Goal: Task Accomplishment & Management: Use online tool/utility

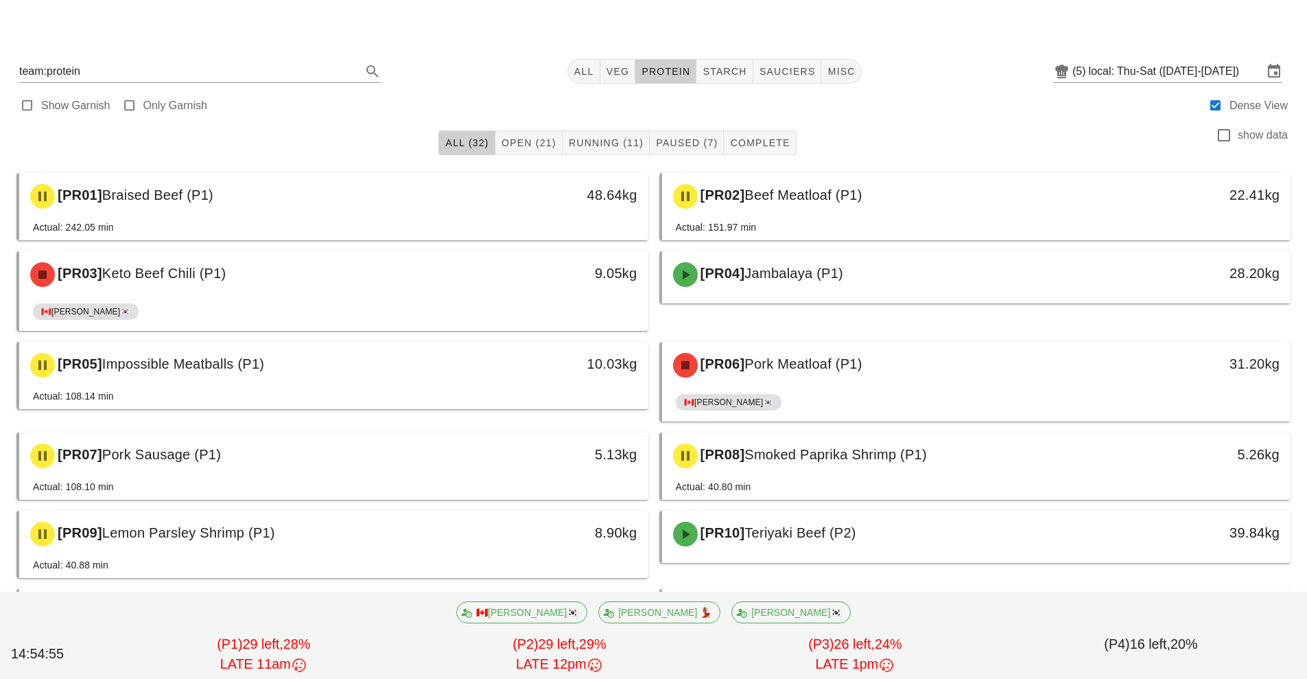
scroll to position [811, 0]
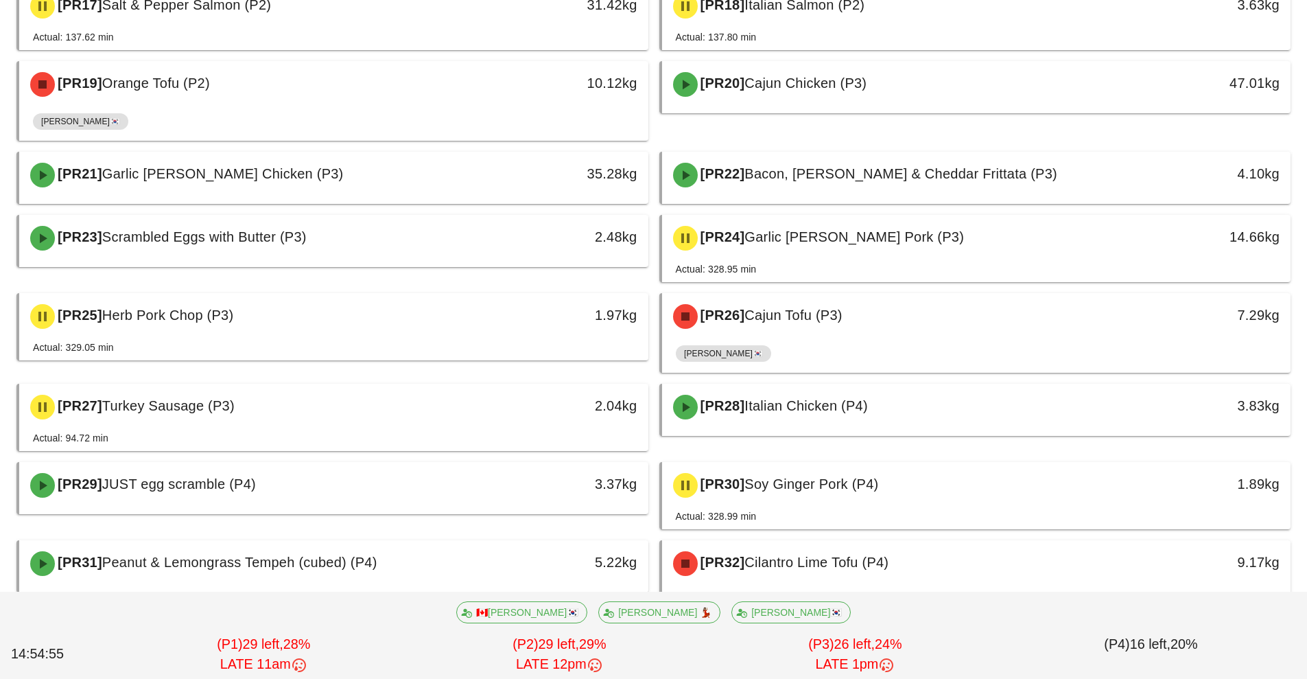
click at [259, 431] on div "Actual: 94.72 min" at bounding box center [334, 440] width 602 height 21
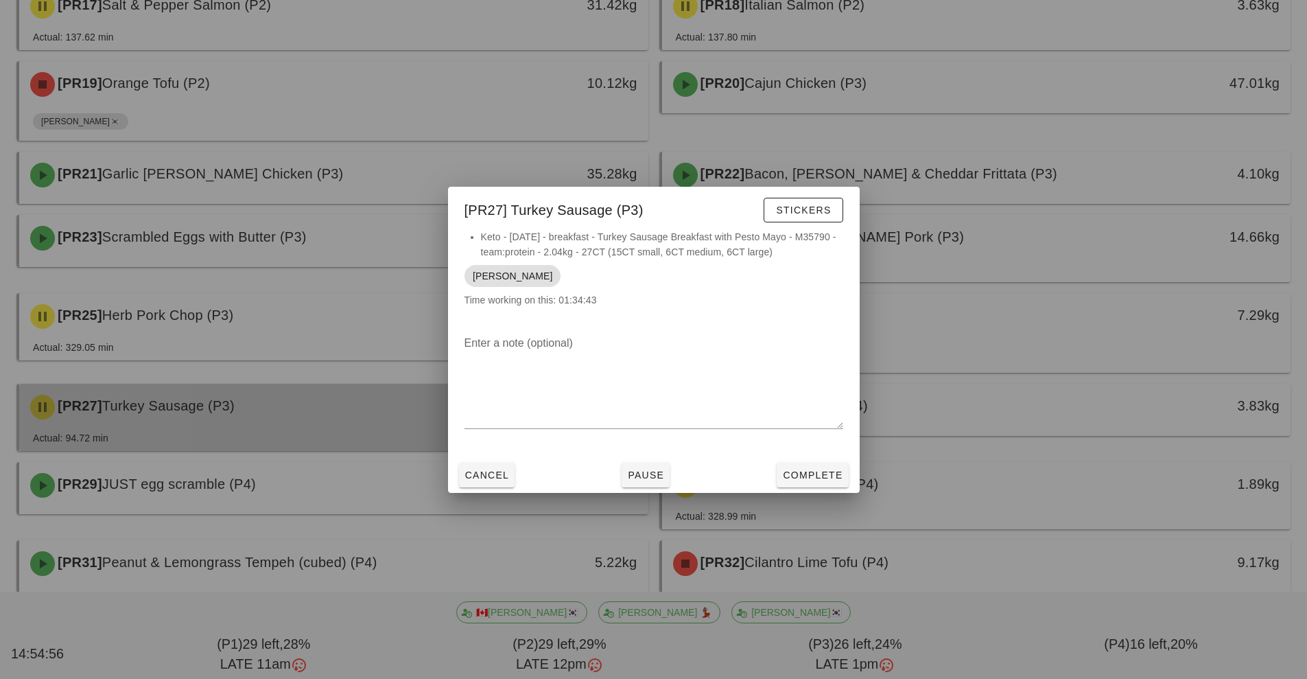
click at [259, 431] on div at bounding box center [653, 339] width 1307 height 679
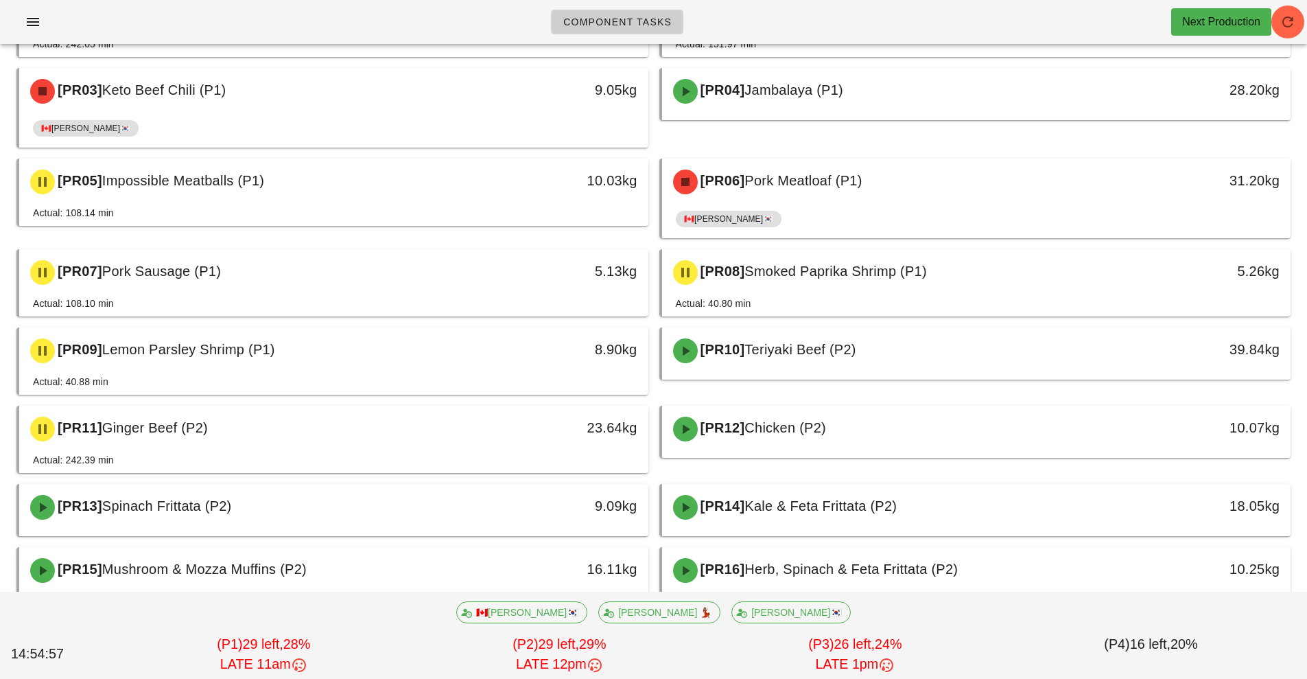
scroll to position [0, 0]
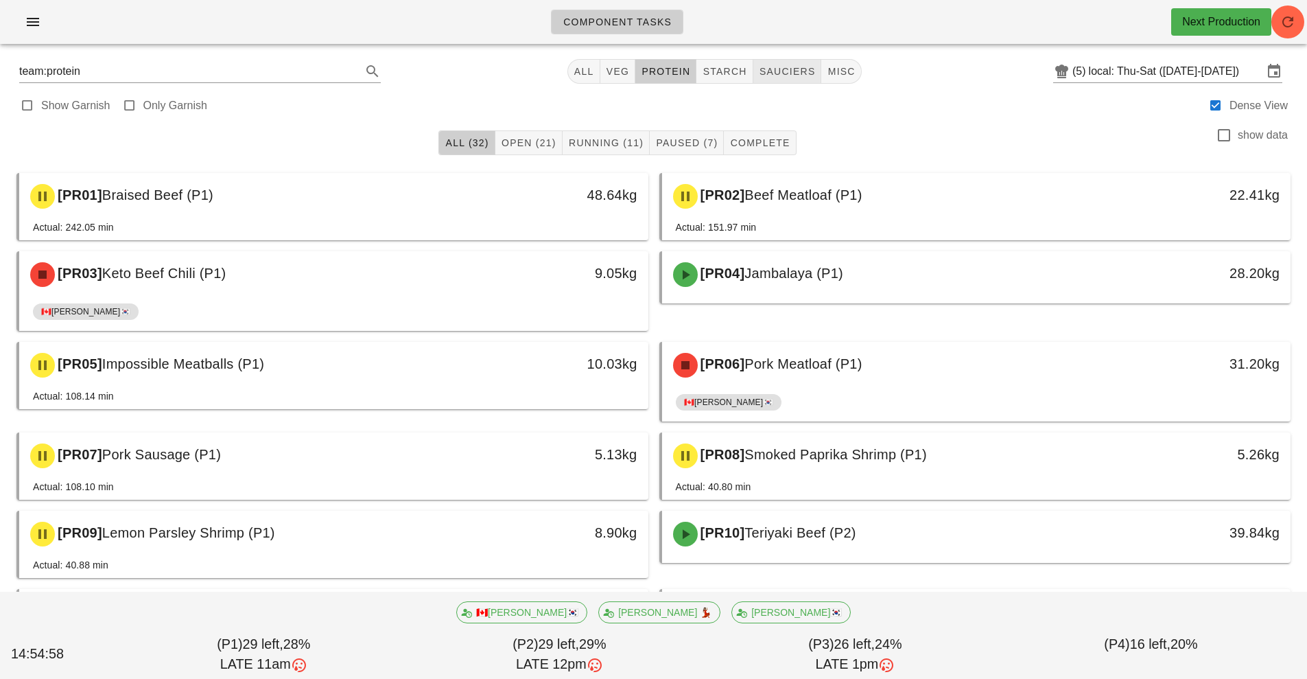
click at [765, 67] on span "sauciers" at bounding box center [787, 71] width 57 height 11
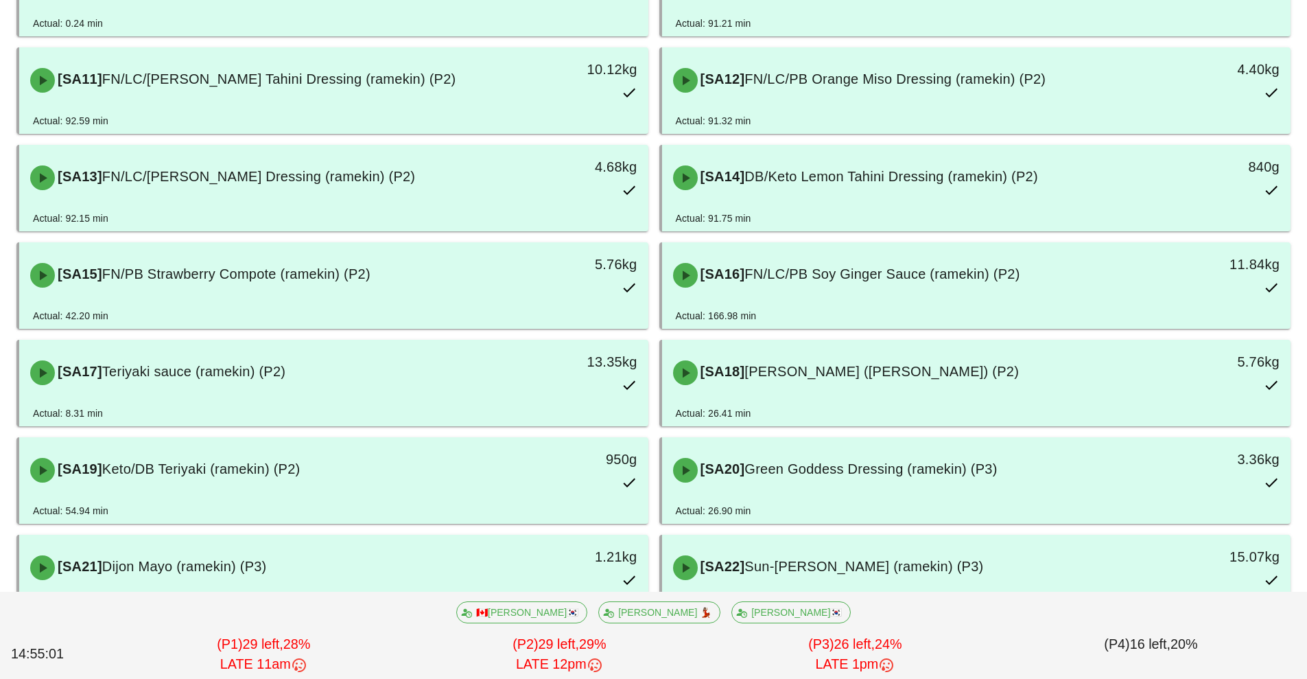
scroll to position [615, 0]
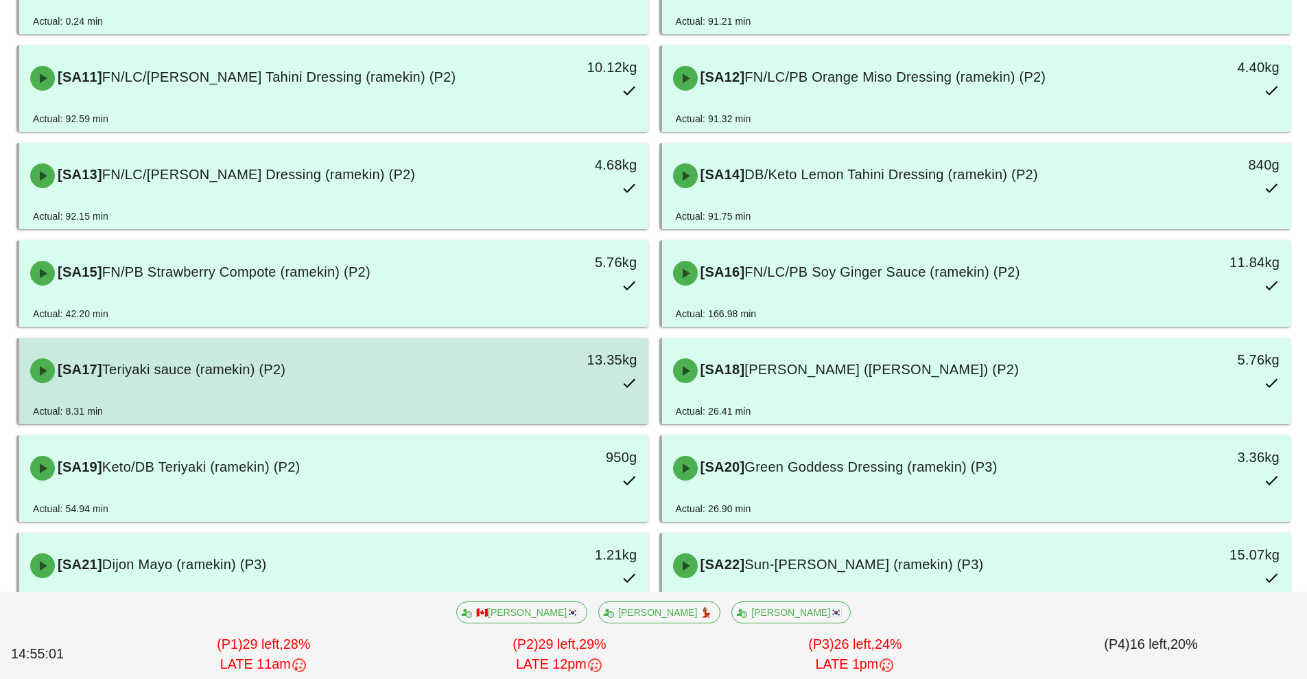
click at [318, 371] on div "[SA17] Teriyaki sauce (ramekin) (P2)" at bounding box center [255, 370] width 467 height 41
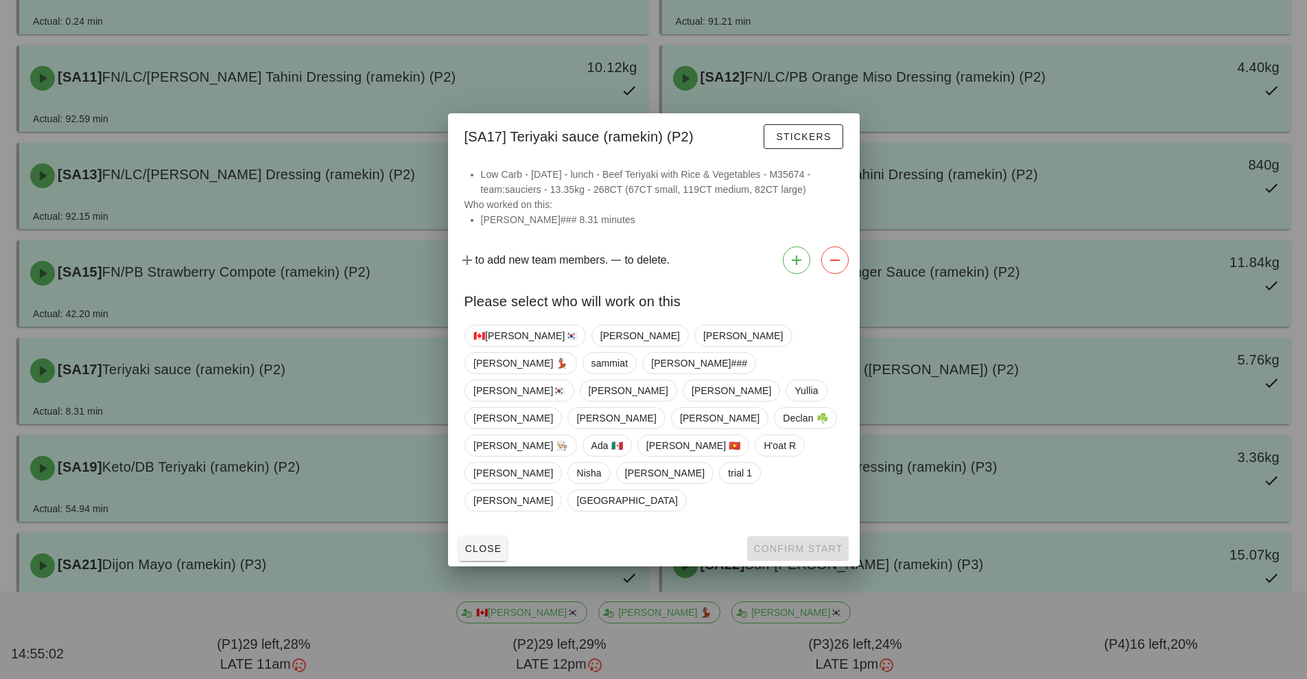
click at [778, 149] on button "Stickers" at bounding box center [803, 136] width 79 height 25
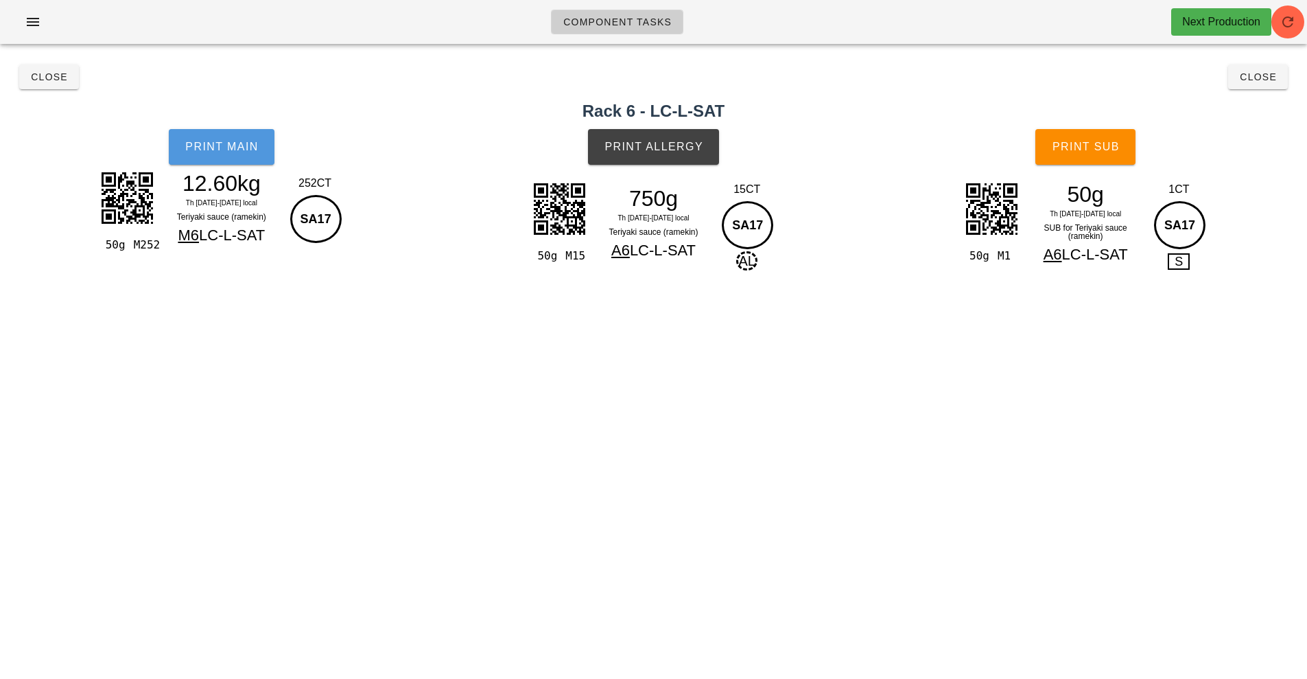
click at [200, 152] on span "Print Main" at bounding box center [222, 147] width 74 height 12
click at [222, 160] on button "Print Main" at bounding box center [222, 147] width 106 height 36
click at [1118, 160] on button "Print Sub" at bounding box center [1086, 147] width 100 height 36
click at [1255, 81] on span "Close" at bounding box center [1259, 76] width 38 height 11
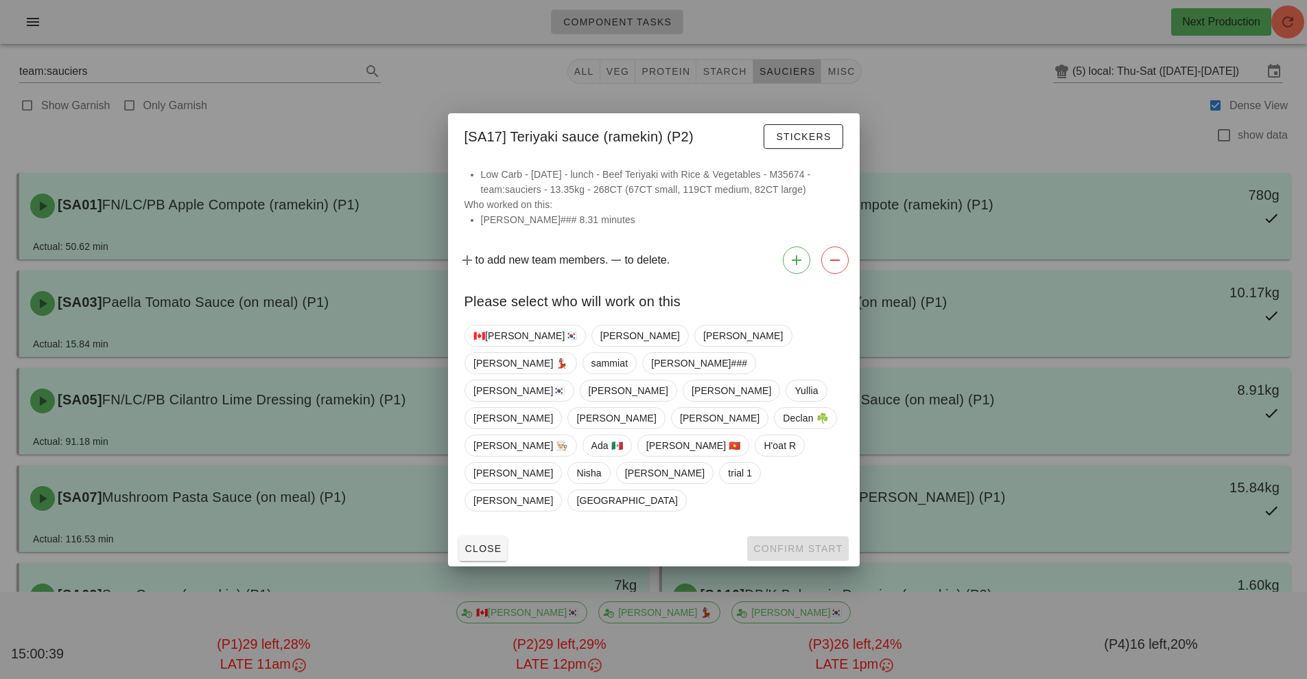
click at [1047, 149] on div at bounding box center [653, 339] width 1307 height 679
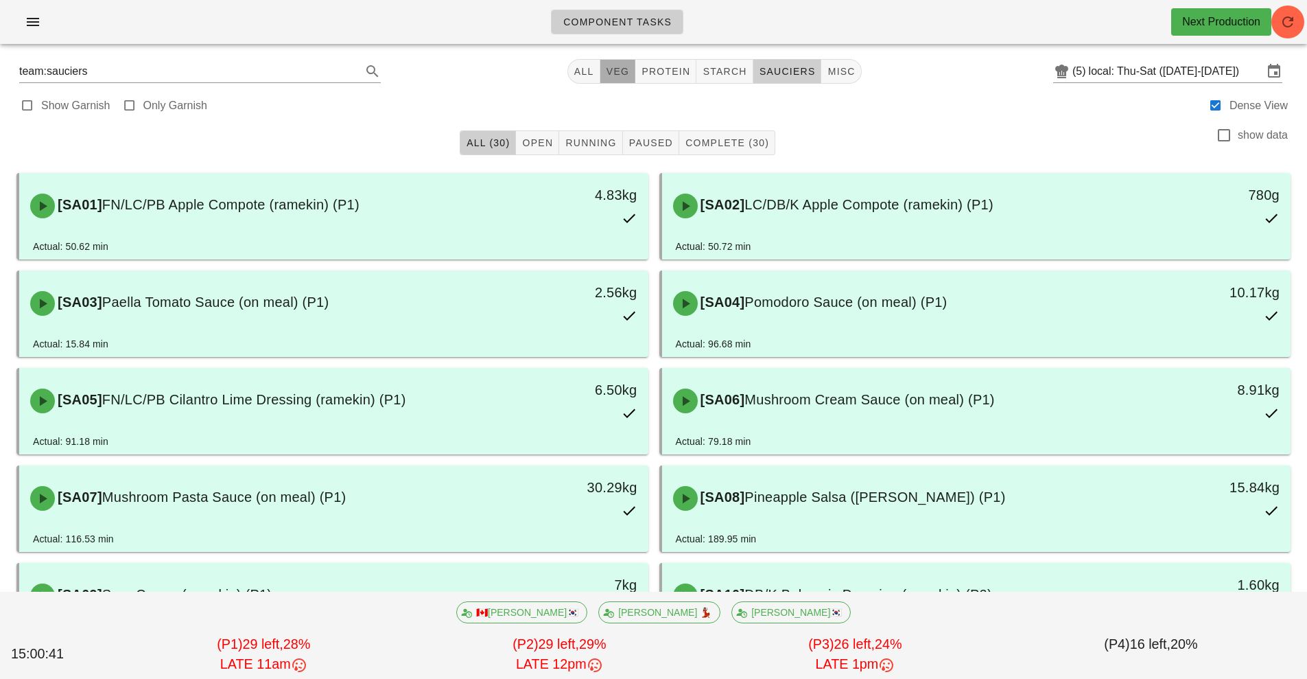
click at [625, 73] on span "veg" at bounding box center [618, 71] width 24 height 11
type input "team:veg"
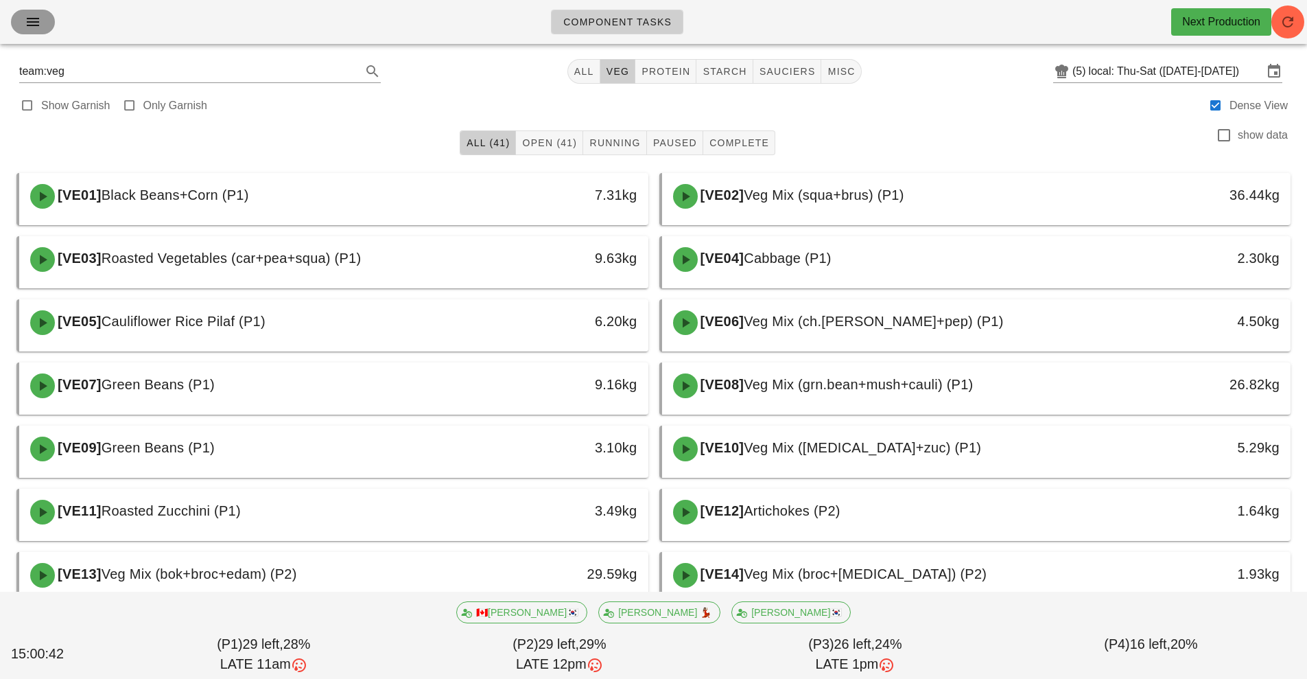
click at [22, 12] on button "button" at bounding box center [33, 22] width 44 height 25
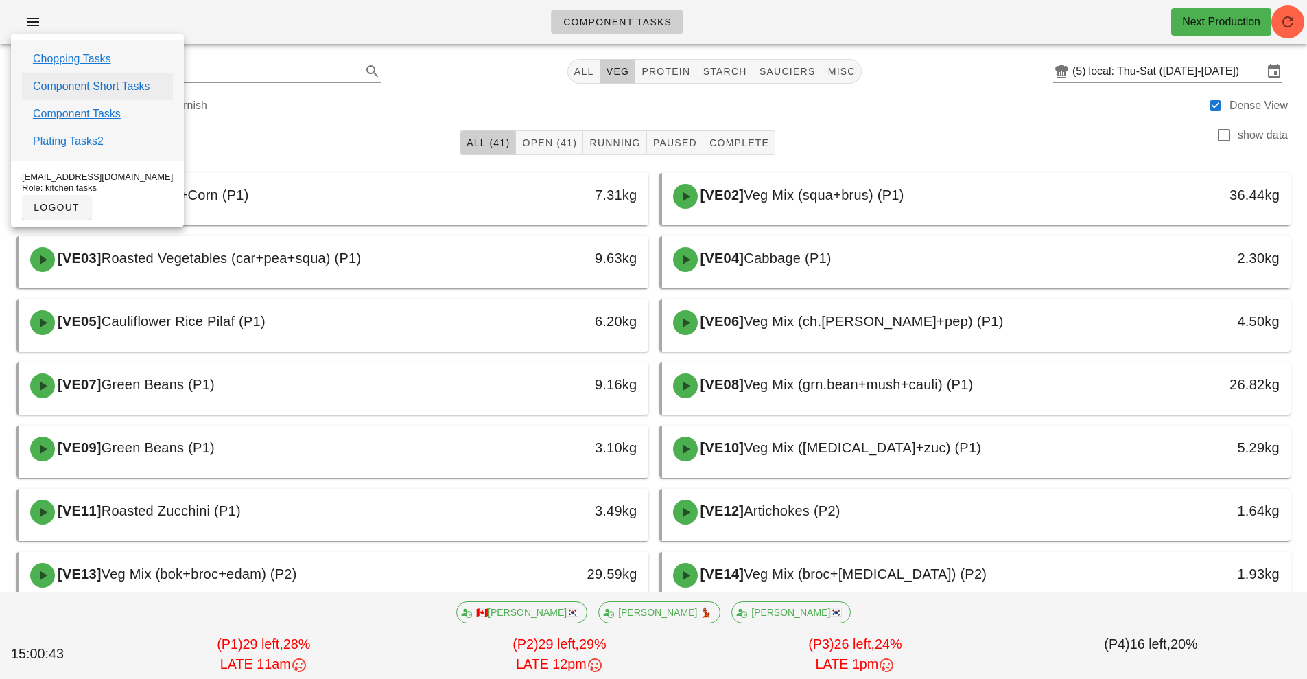
click at [108, 82] on link "Component Short Tasks" at bounding box center [91, 86] width 117 height 16
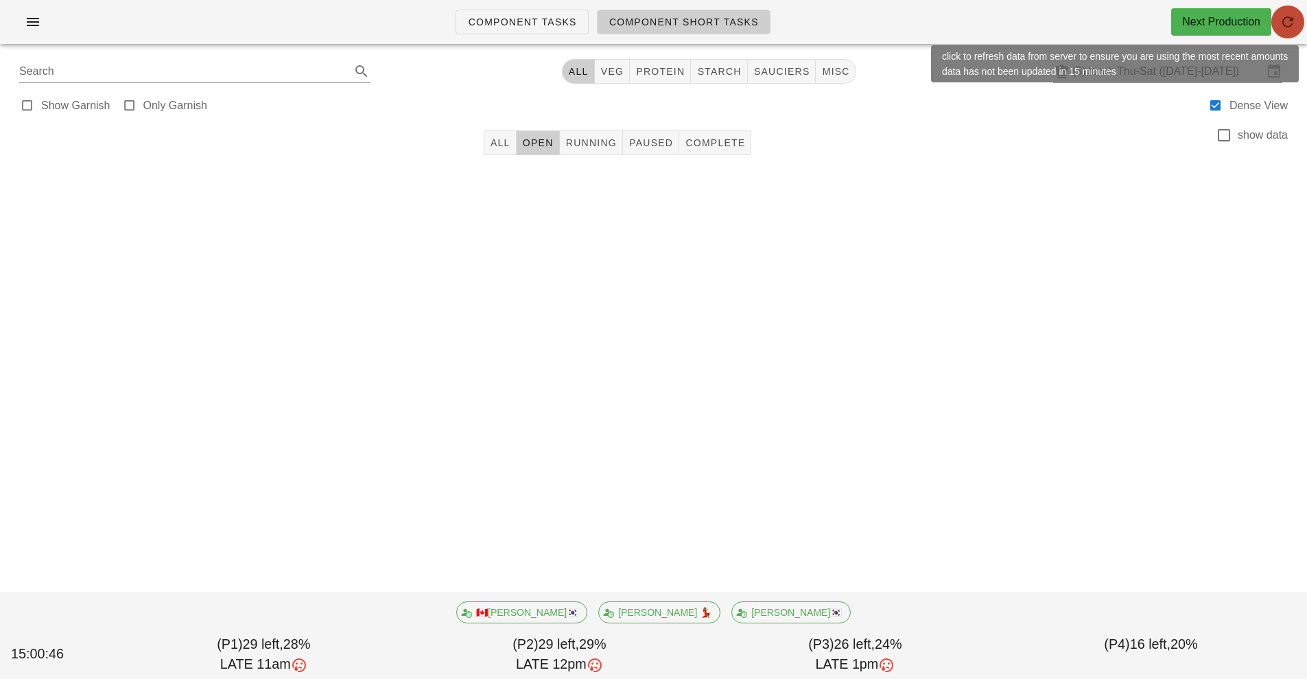
click at [1290, 25] on icon "button" at bounding box center [1288, 22] width 16 height 16
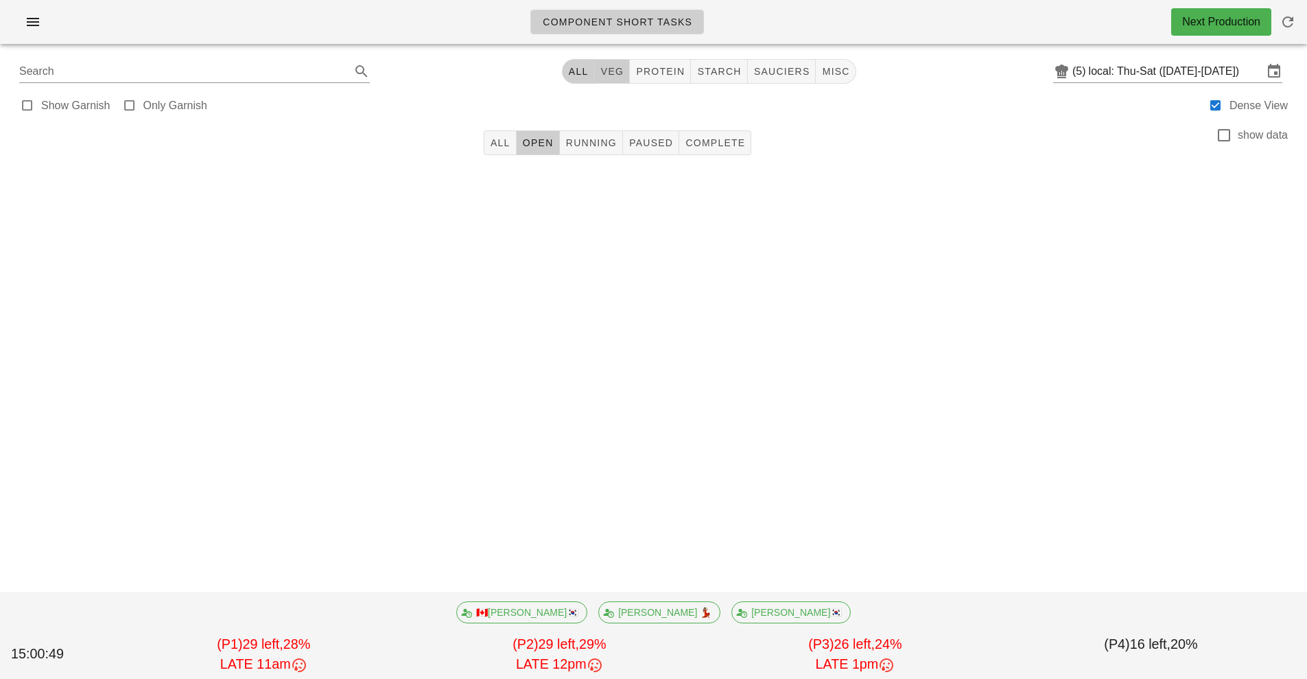
click at [607, 69] on span "veg" at bounding box center [613, 71] width 24 height 11
type input "team:veg"
click at [38, 21] on icon "button" at bounding box center [33, 22] width 16 height 16
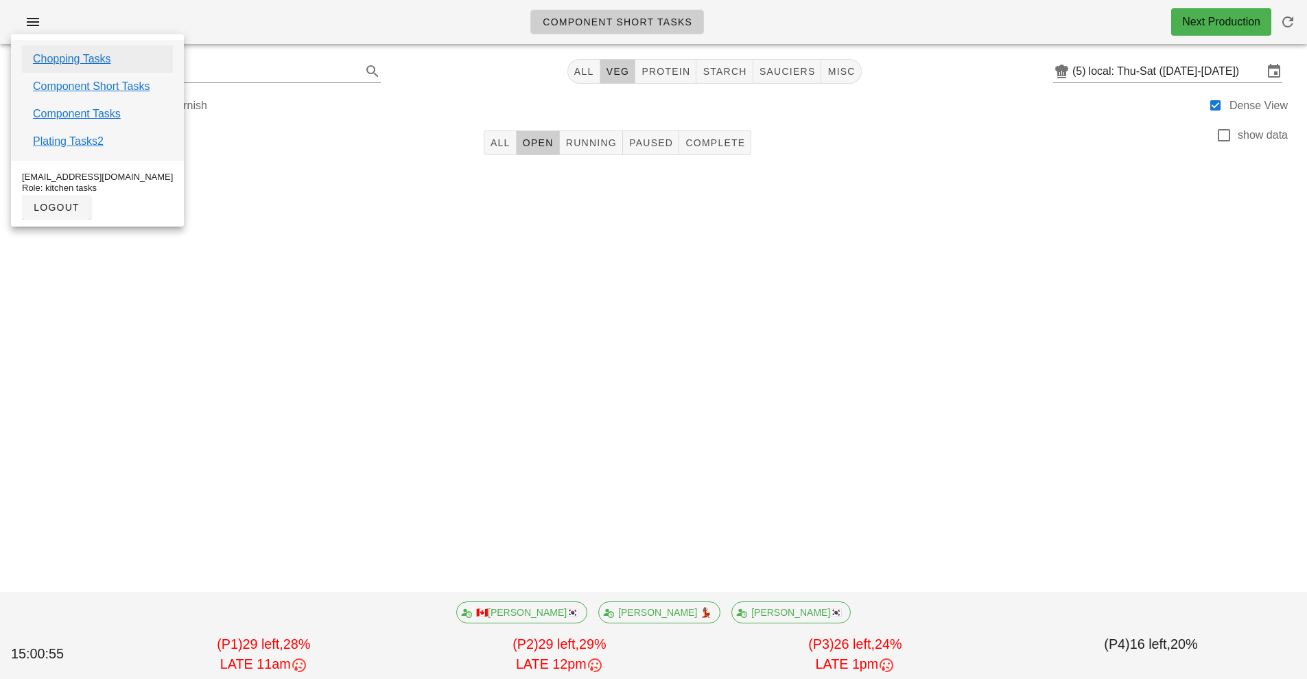
click at [92, 59] on link "Chopping Tasks" at bounding box center [72, 59] width 78 height 16
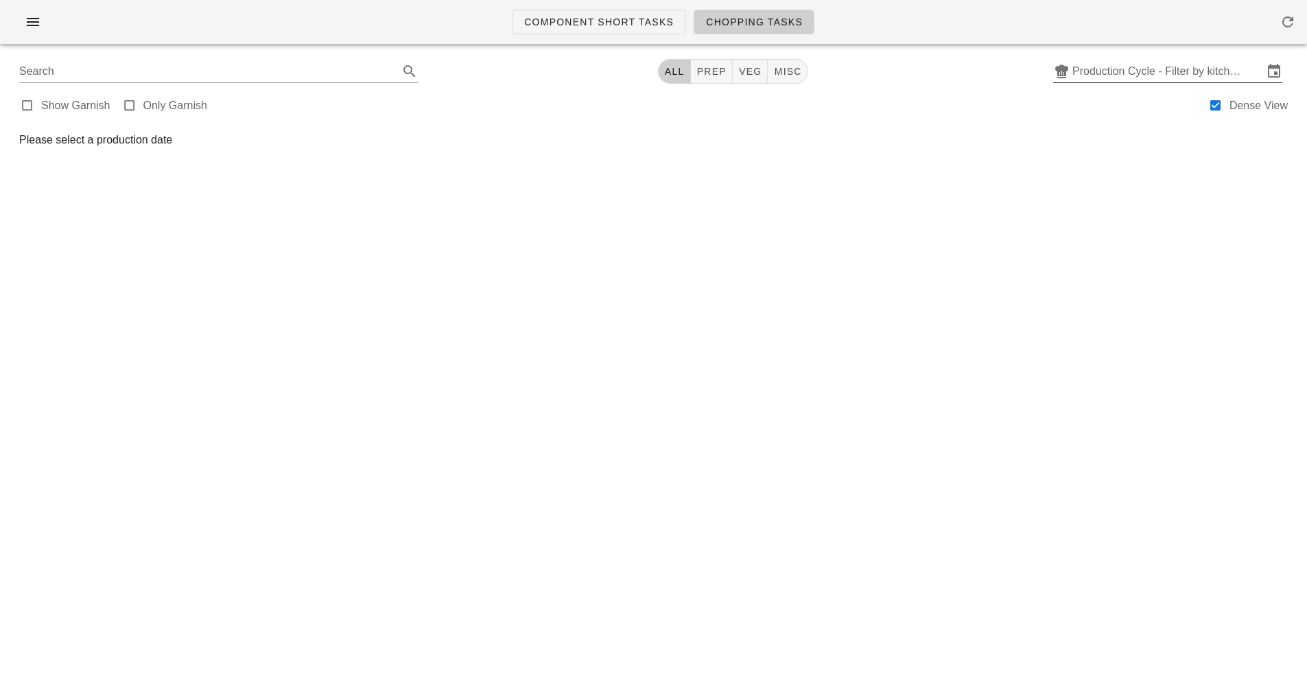
click at [1180, 75] on input "Production Cycle - Filter by kitchen production schedules" at bounding box center [1168, 71] width 191 height 22
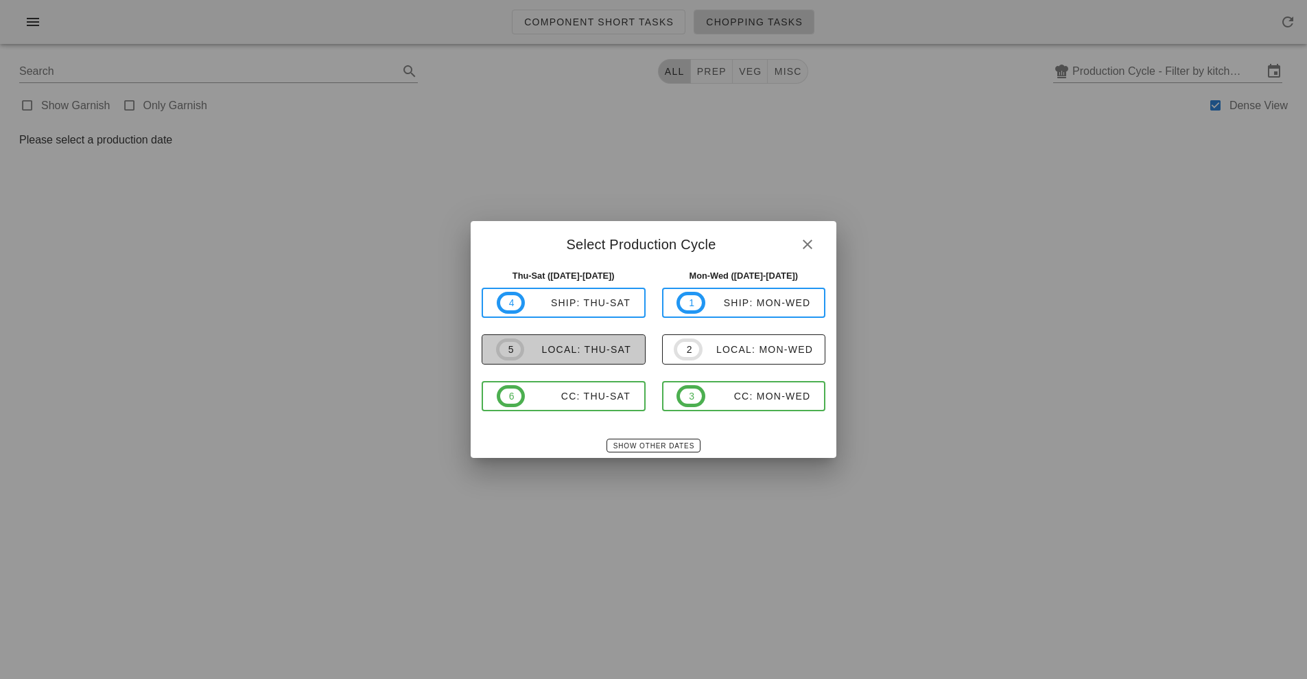
click at [604, 352] on div "local: Thu-Sat" at bounding box center [577, 349] width 107 height 11
type input "local: Thu-Sat ([DATE]-[DATE])"
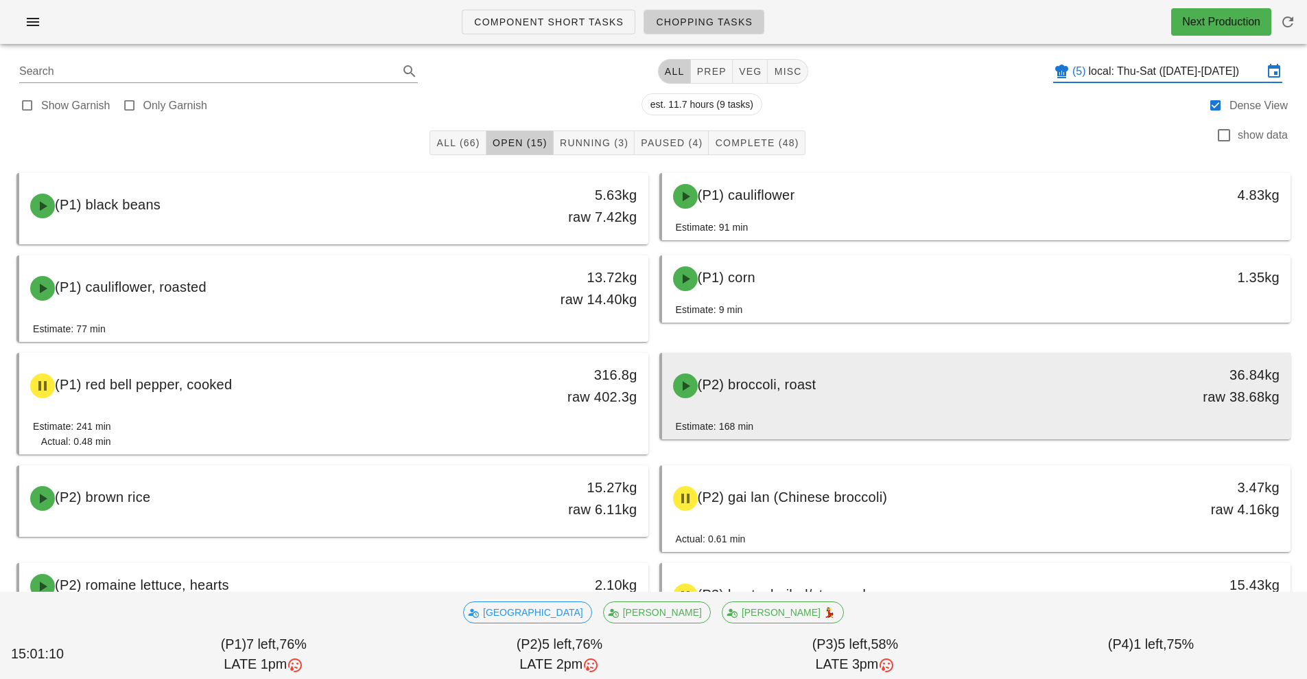
click at [889, 377] on div "(P2) broccoli, roast" at bounding box center [898, 385] width 467 height 41
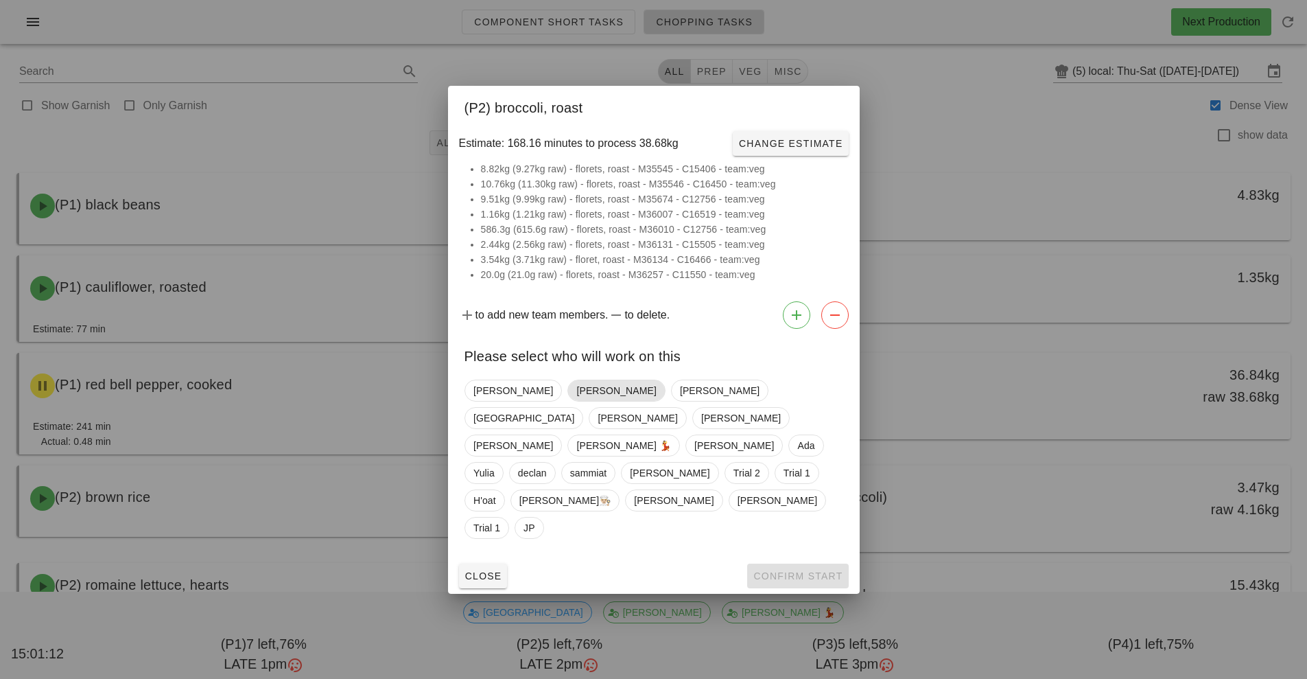
click at [577, 401] on span "[PERSON_NAME]" at bounding box center [617, 390] width 80 height 21
click at [677, 418] on span "[PERSON_NAME]" at bounding box center [638, 418] width 80 height 21
click at [807, 570] on span "Confirm Start" at bounding box center [798, 575] width 90 height 11
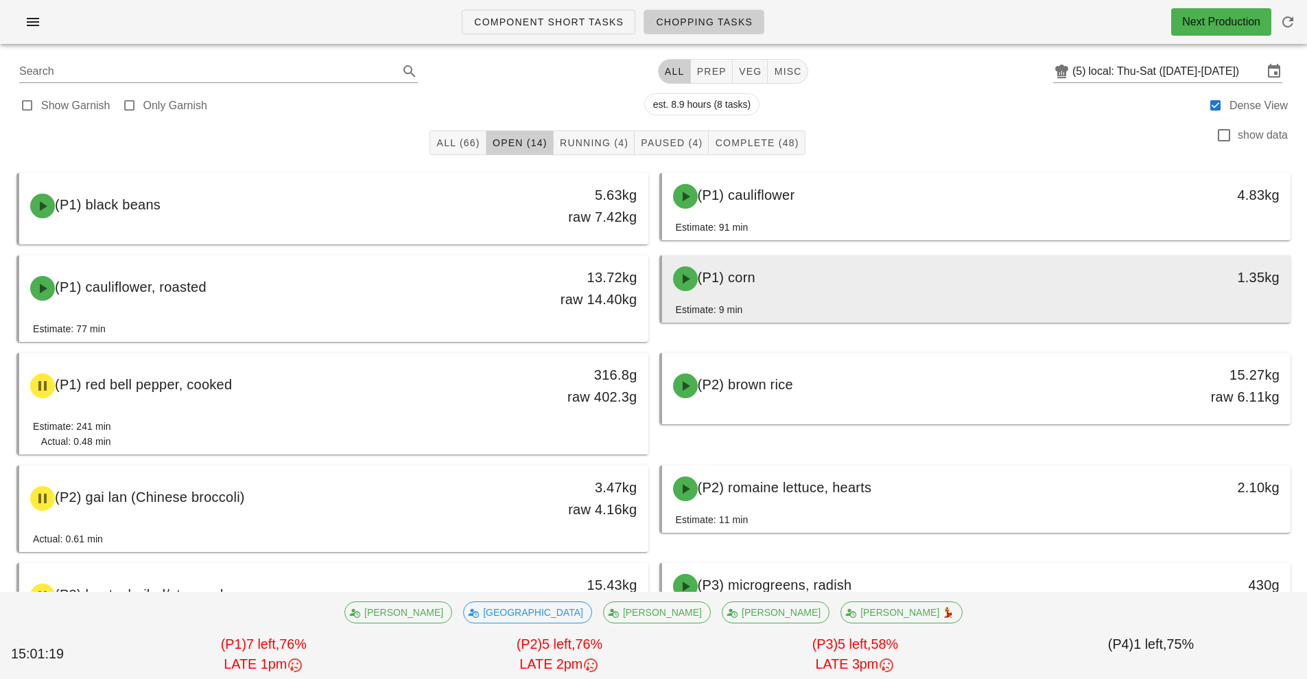
click at [851, 277] on div "(P1) corn" at bounding box center [898, 278] width 467 height 41
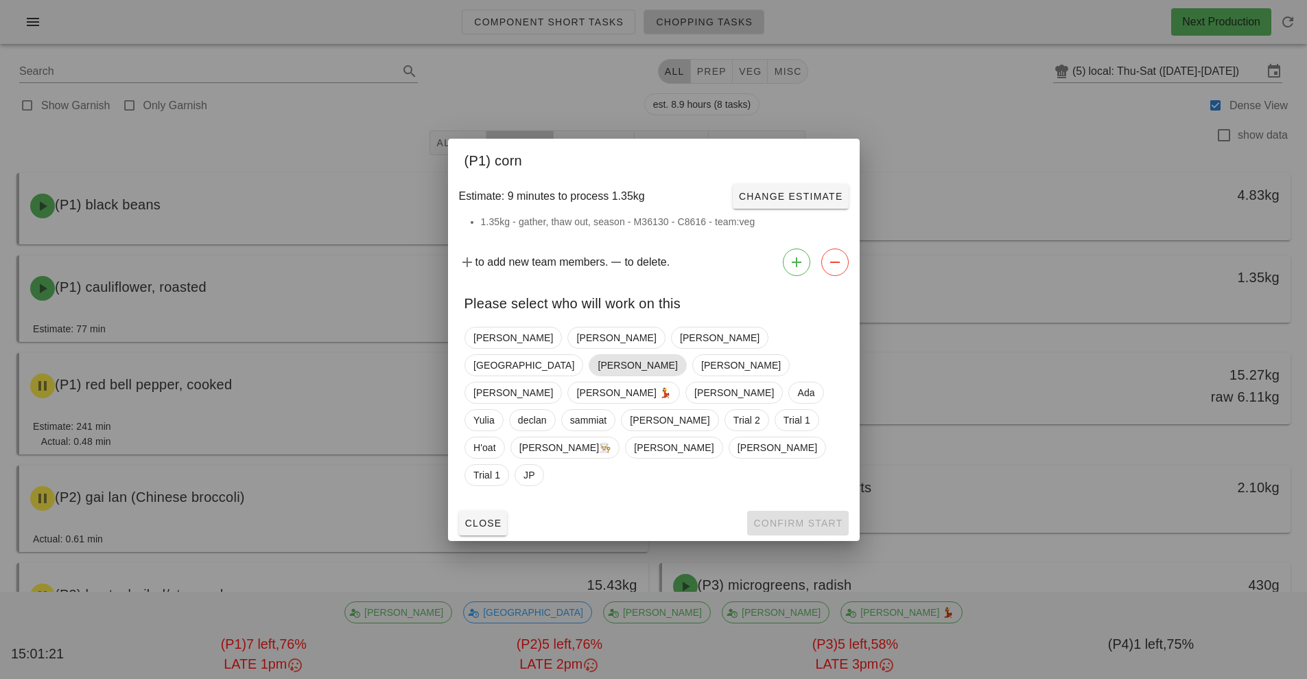
click at [677, 366] on span "[PERSON_NAME]" at bounding box center [638, 365] width 80 height 21
click at [816, 511] on button "Confirm Start" at bounding box center [797, 523] width 101 height 25
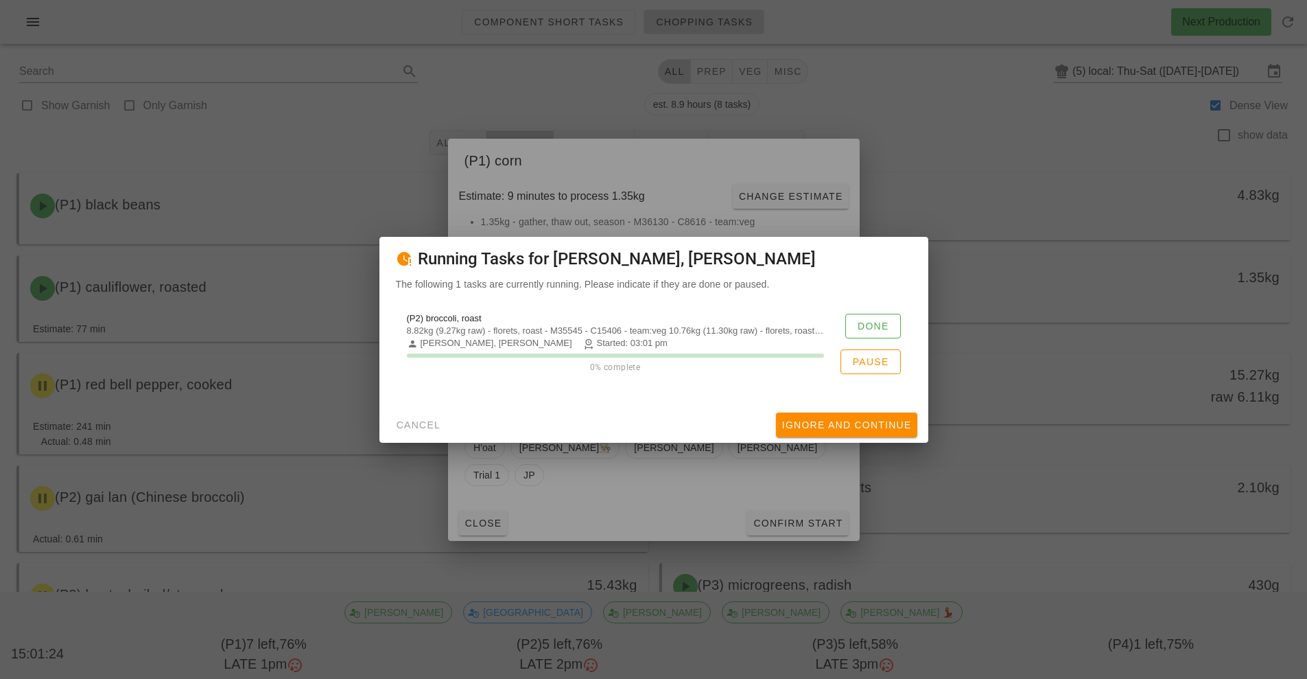
click at [1029, 174] on div at bounding box center [653, 339] width 1307 height 679
click at [386, 525] on div at bounding box center [653, 339] width 1307 height 679
click at [888, 432] on button "Ignore And Continue" at bounding box center [846, 424] width 141 height 25
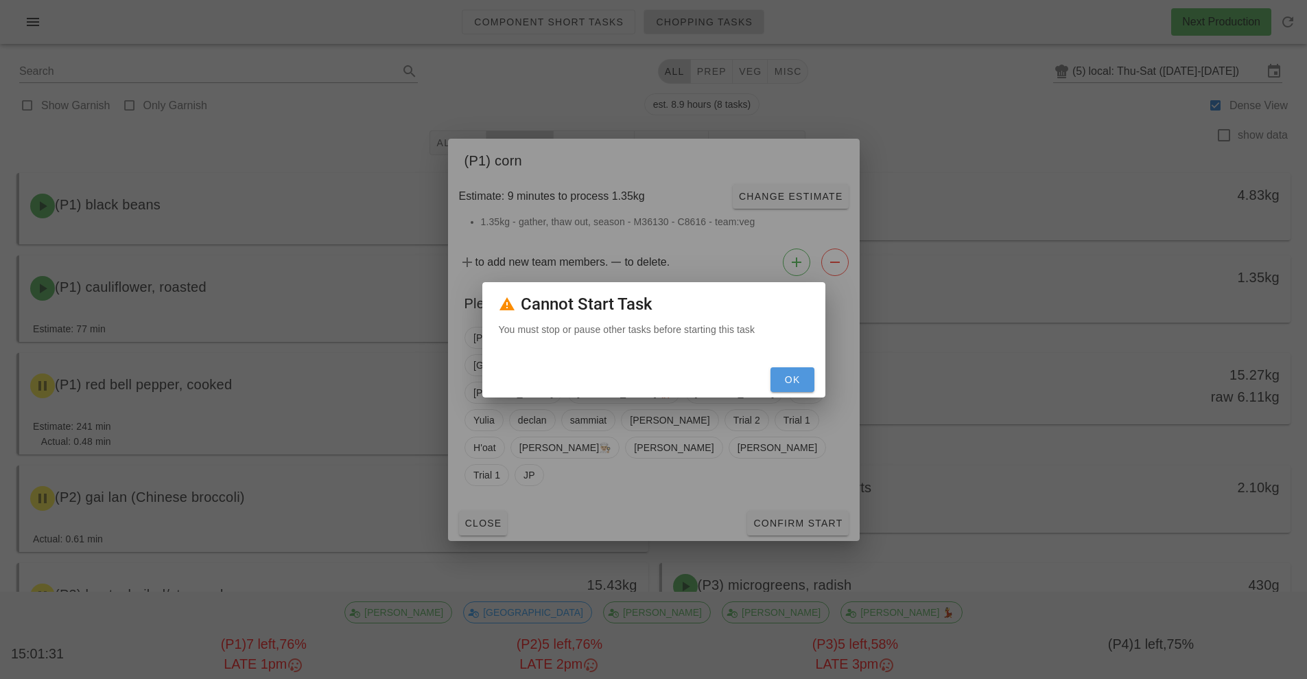
click at [799, 376] on span "OK" at bounding box center [792, 379] width 33 height 11
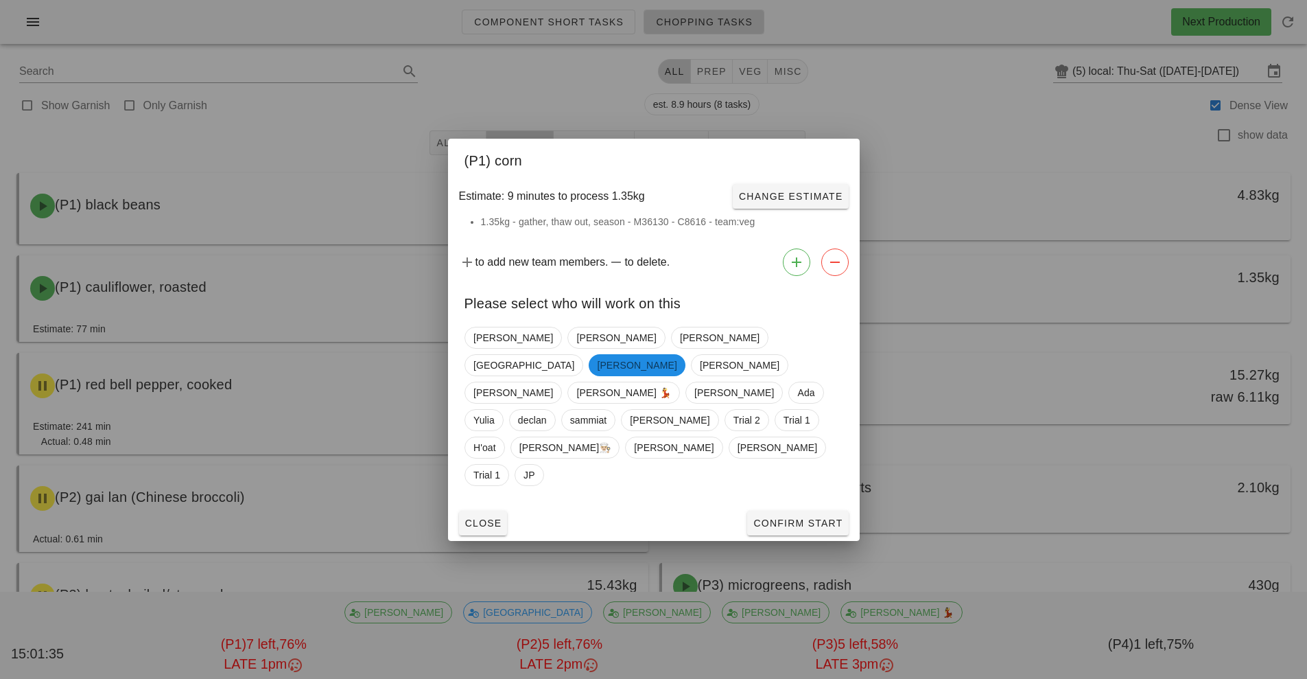
click at [285, 133] on div at bounding box center [653, 339] width 1307 height 679
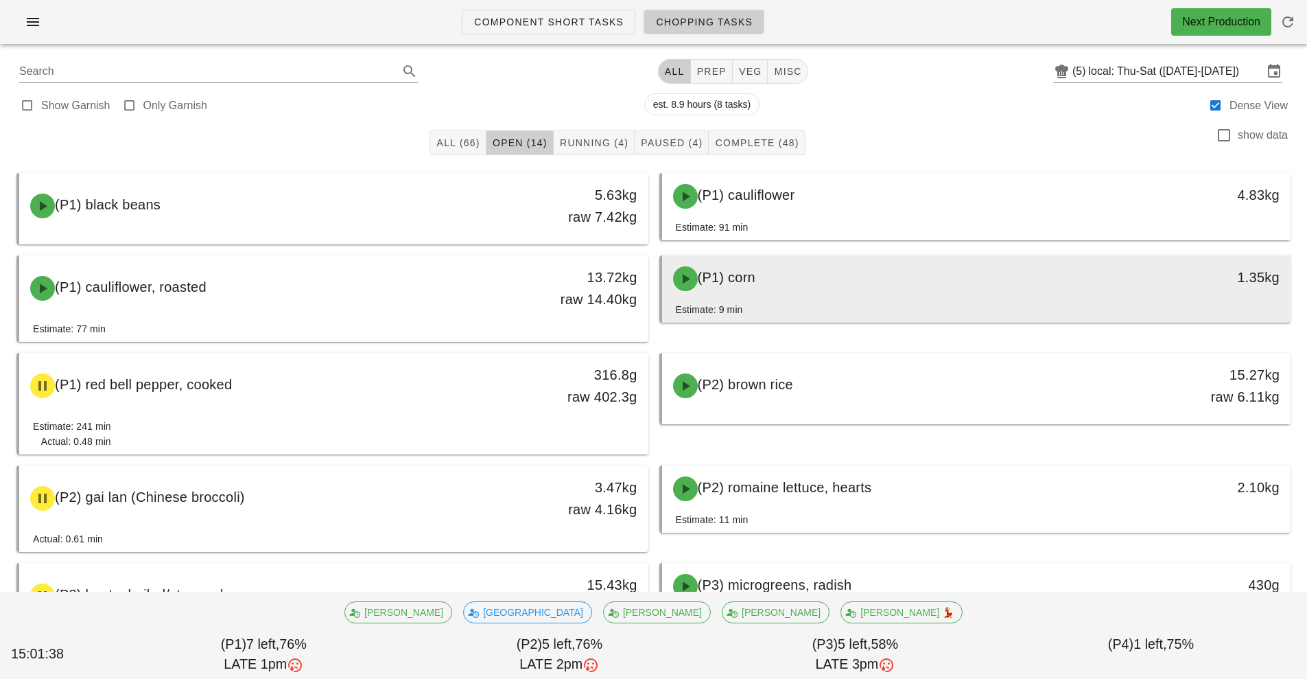
click at [806, 280] on div "(P1) corn" at bounding box center [898, 278] width 467 height 41
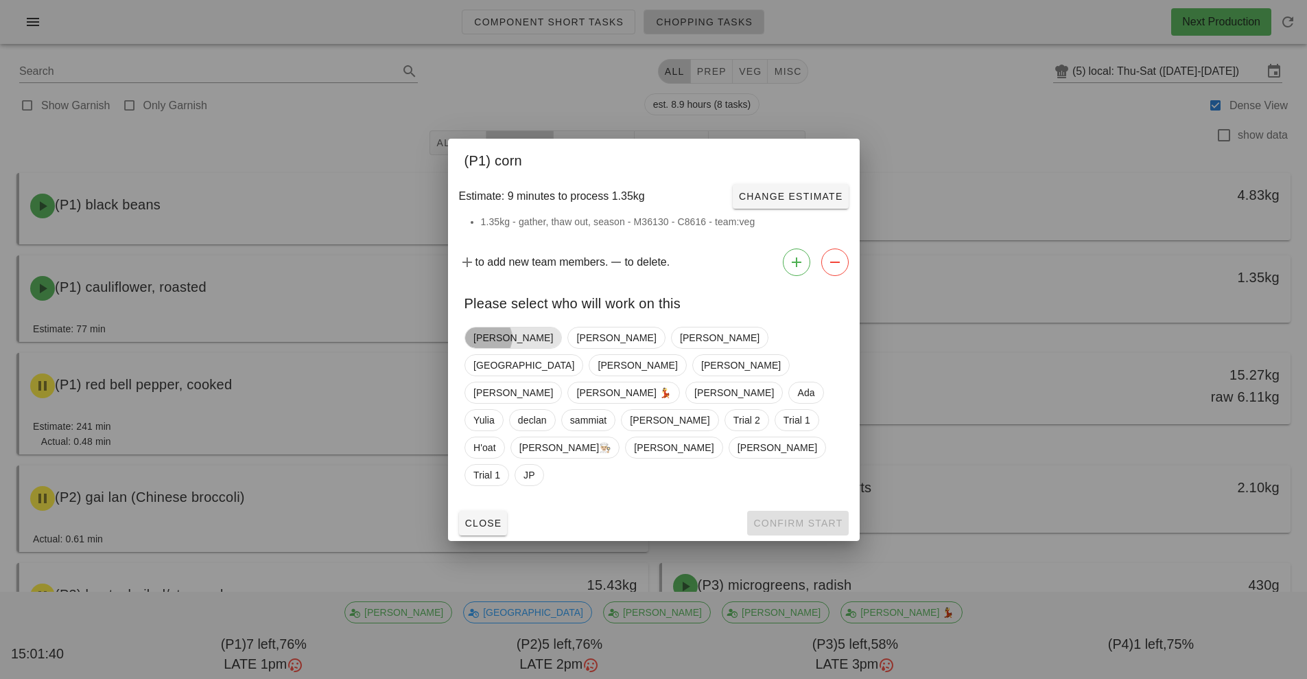
click at [491, 348] on span "[PERSON_NAME]" at bounding box center [514, 337] width 80 height 21
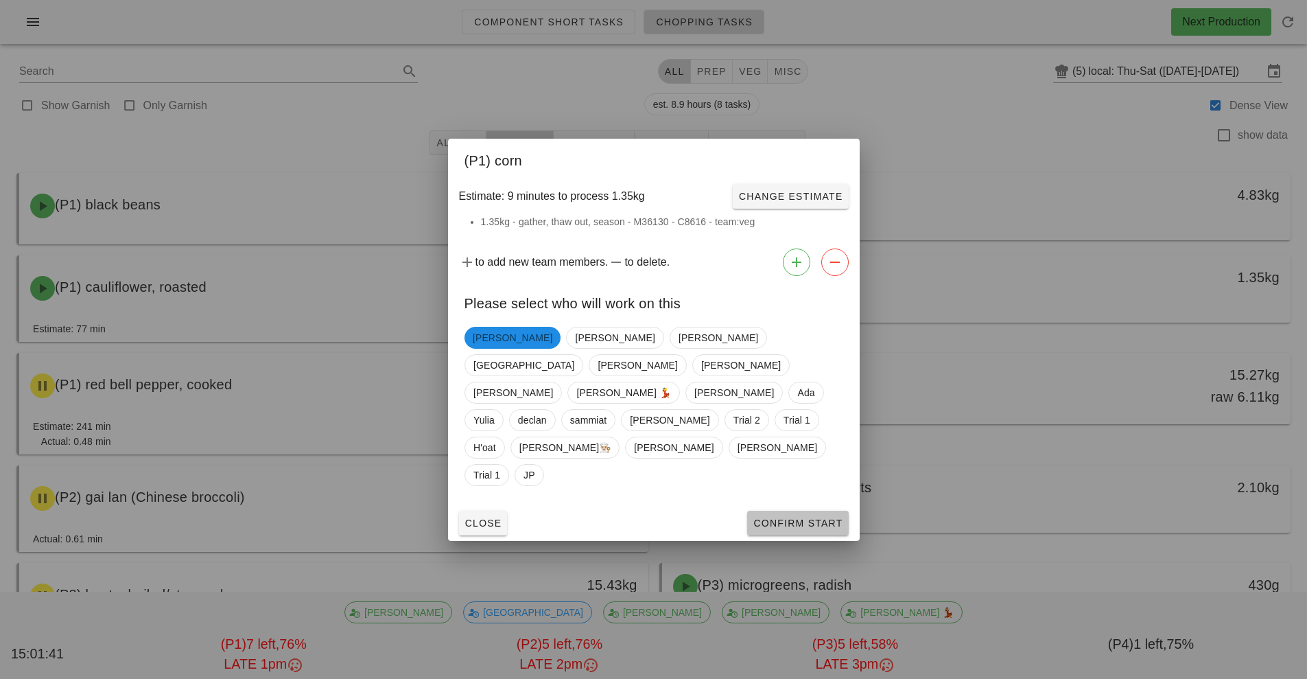
click at [819, 517] on span "Confirm Start" at bounding box center [798, 522] width 90 height 11
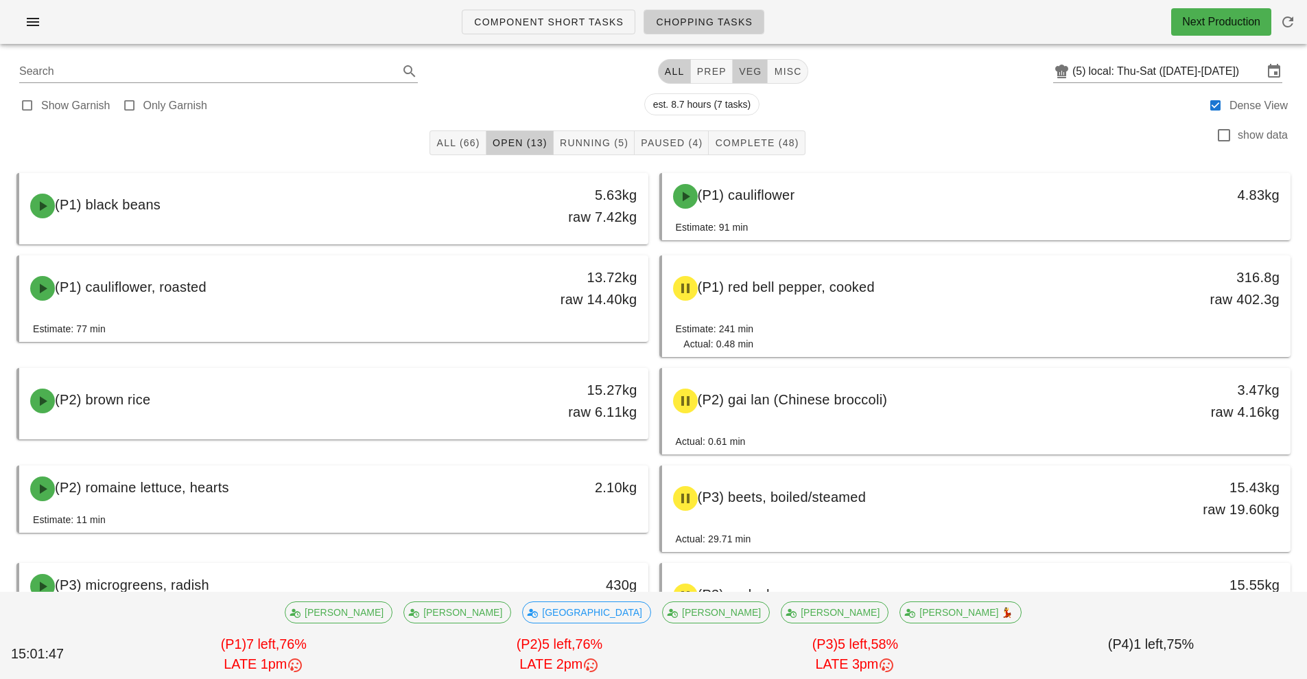
click at [741, 75] on span "veg" at bounding box center [750, 71] width 24 height 11
type input "team:veg"
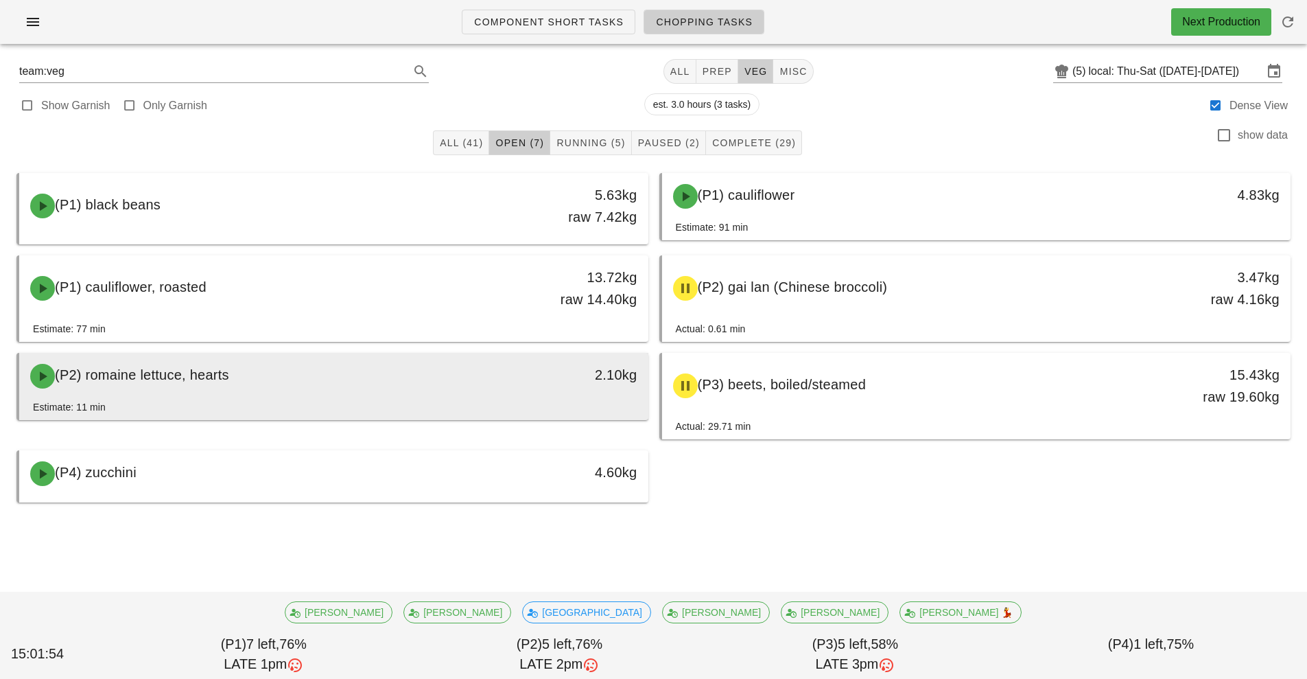
click at [477, 385] on div "(P2) romaine lettuce, hearts" at bounding box center [255, 376] width 467 height 41
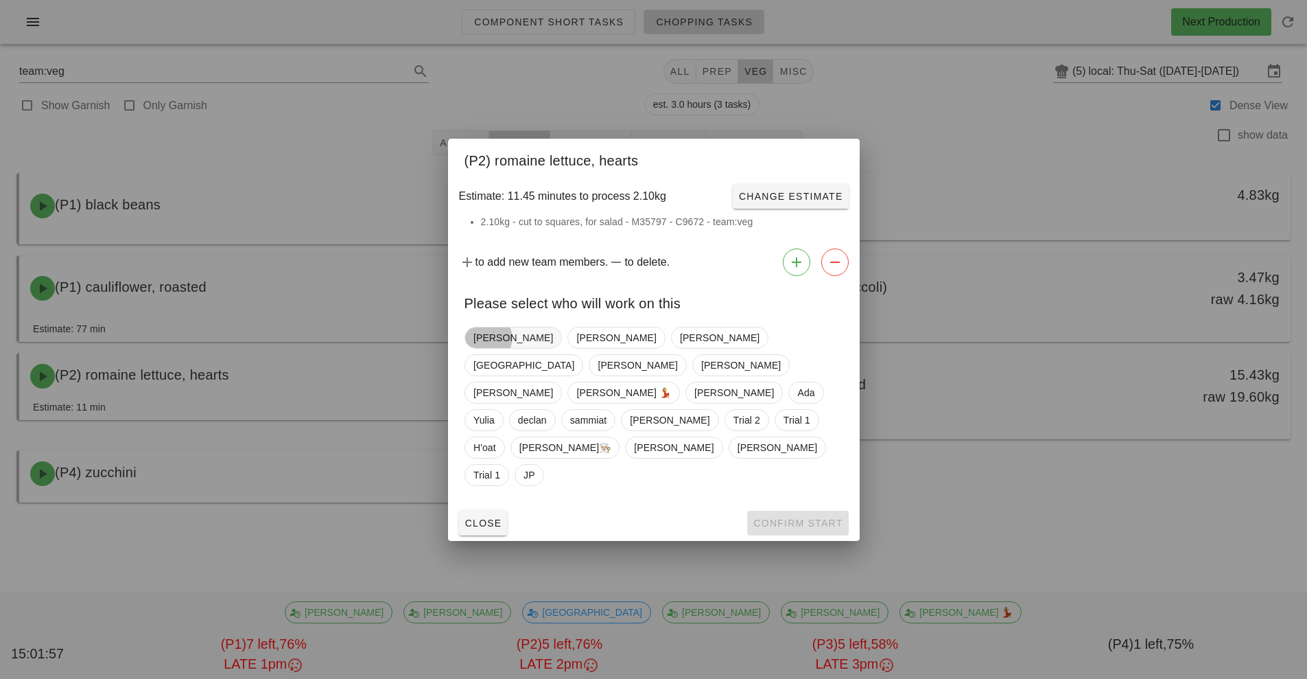
click at [487, 348] on span "[PERSON_NAME]" at bounding box center [514, 337] width 80 height 21
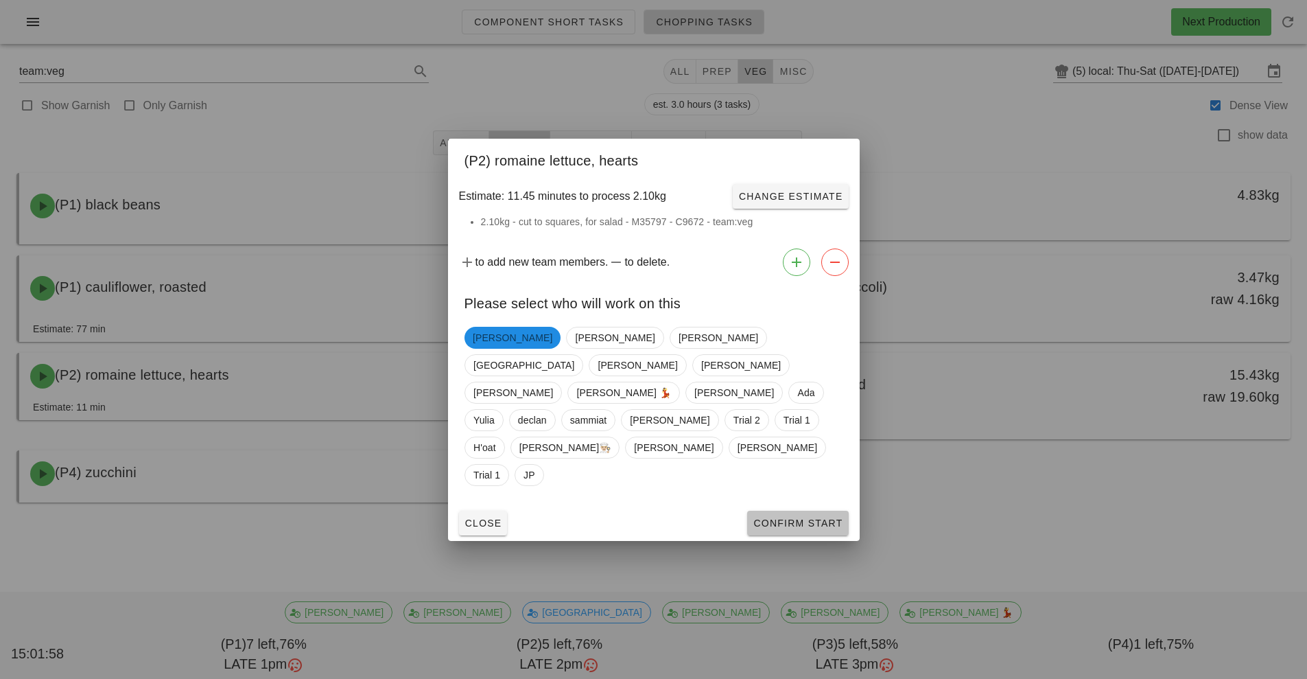
click at [811, 517] on span "Confirm Start" at bounding box center [798, 522] width 90 height 11
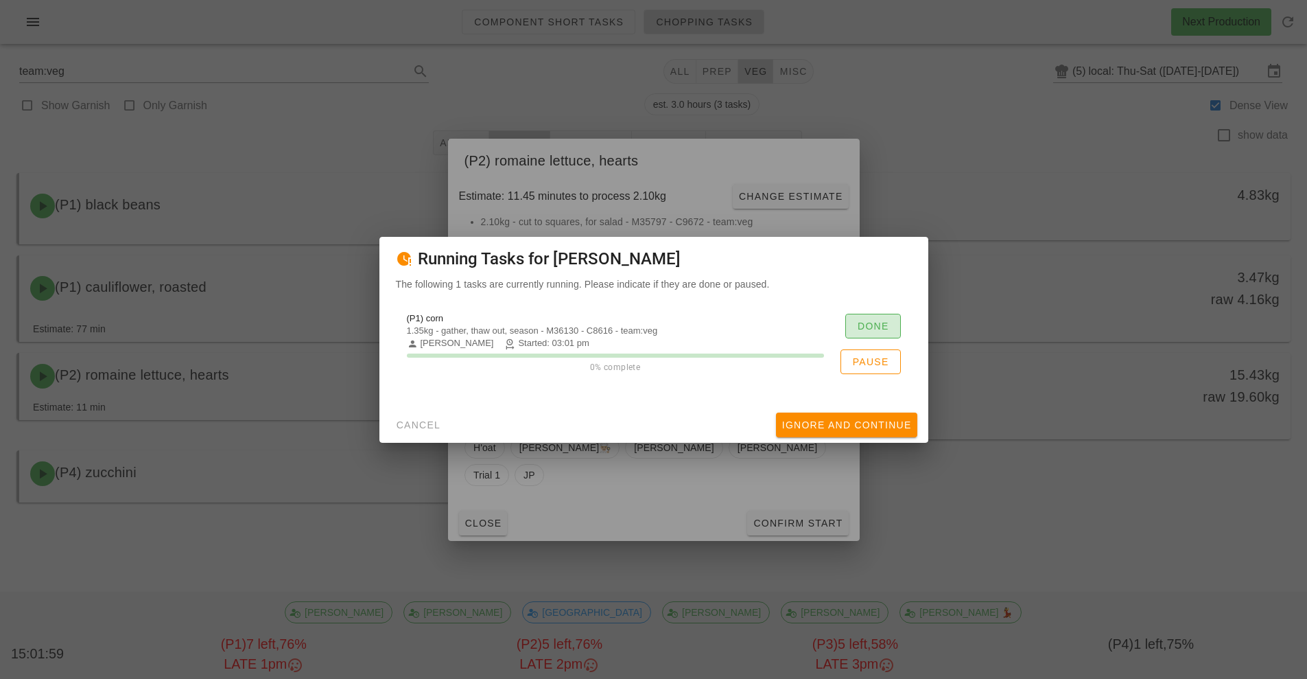
click at [872, 324] on span "Done" at bounding box center [873, 326] width 32 height 11
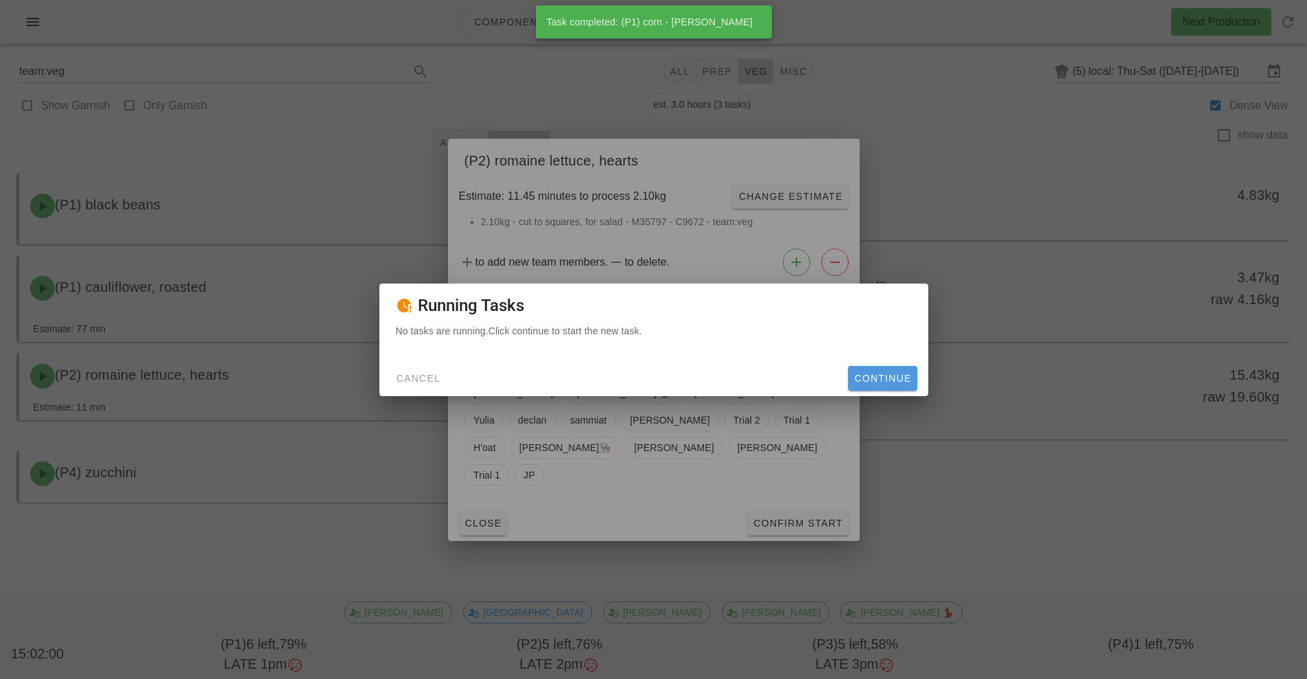
click at [898, 379] on span "Continue" at bounding box center [883, 378] width 58 height 11
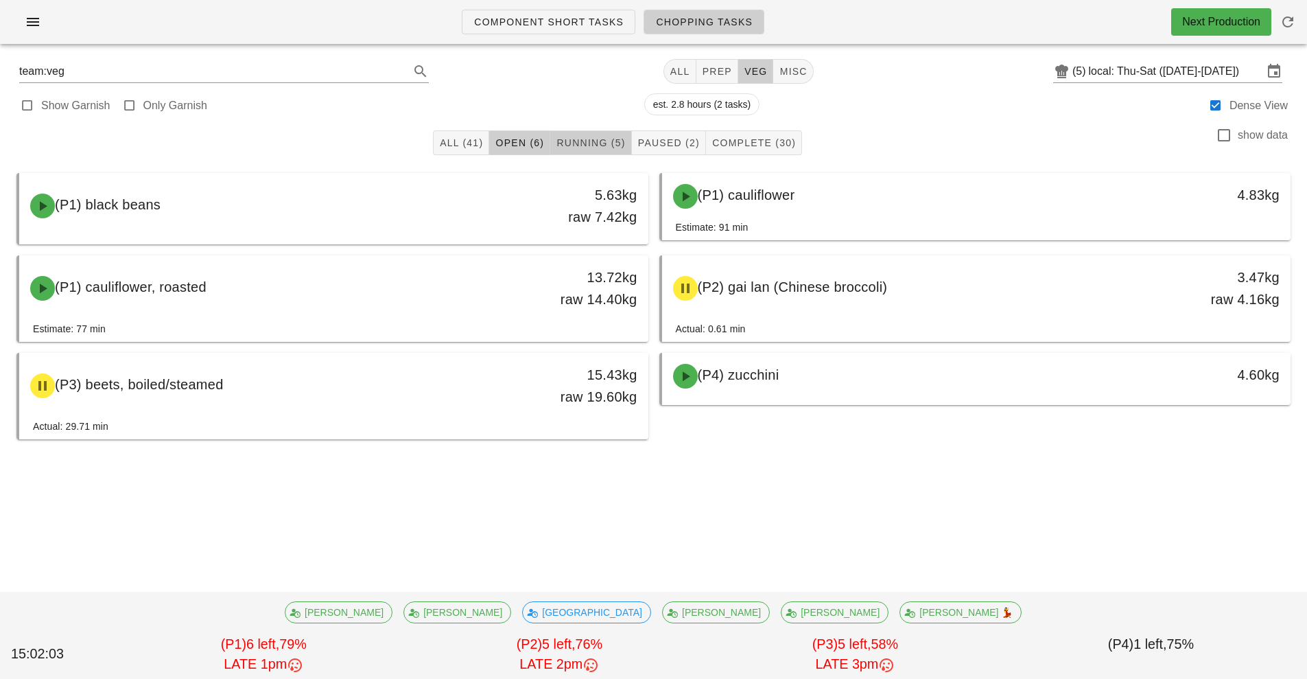
click at [594, 143] on span "Running (5)" at bounding box center [590, 142] width 69 height 11
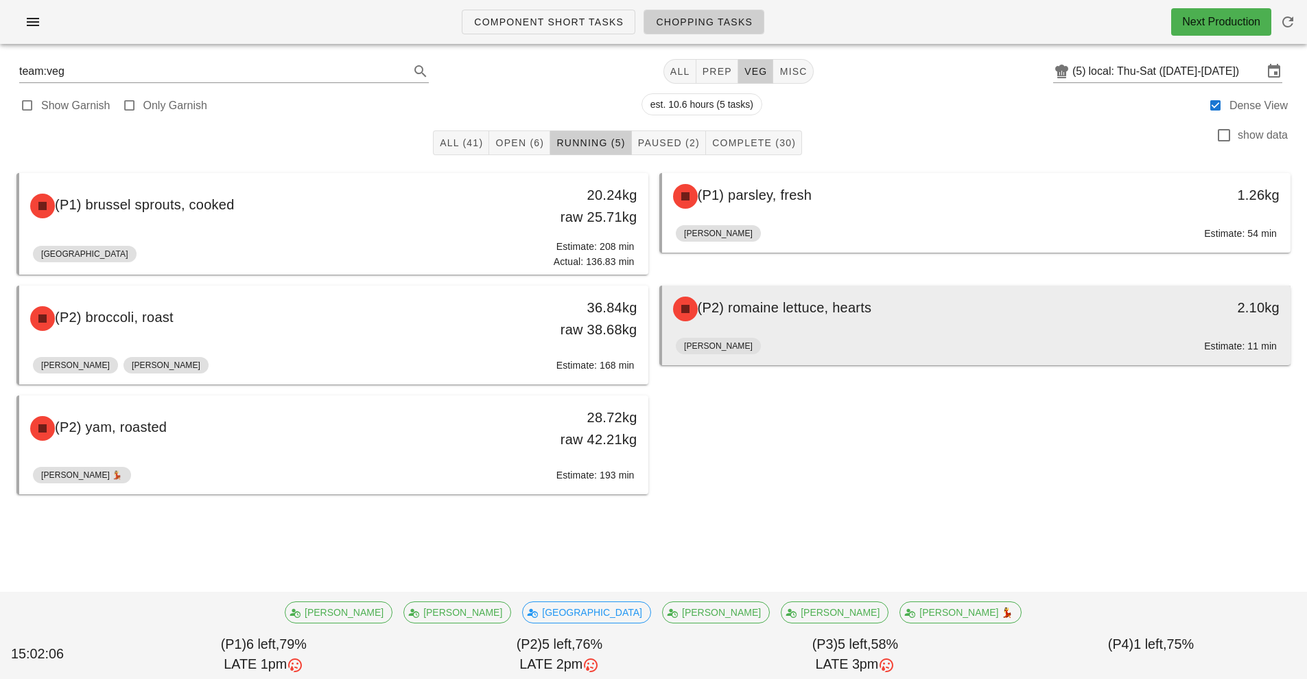
click at [806, 312] on span "(P2) romaine lettuce, hearts" at bounding box center [785, 307] width 174 height 15
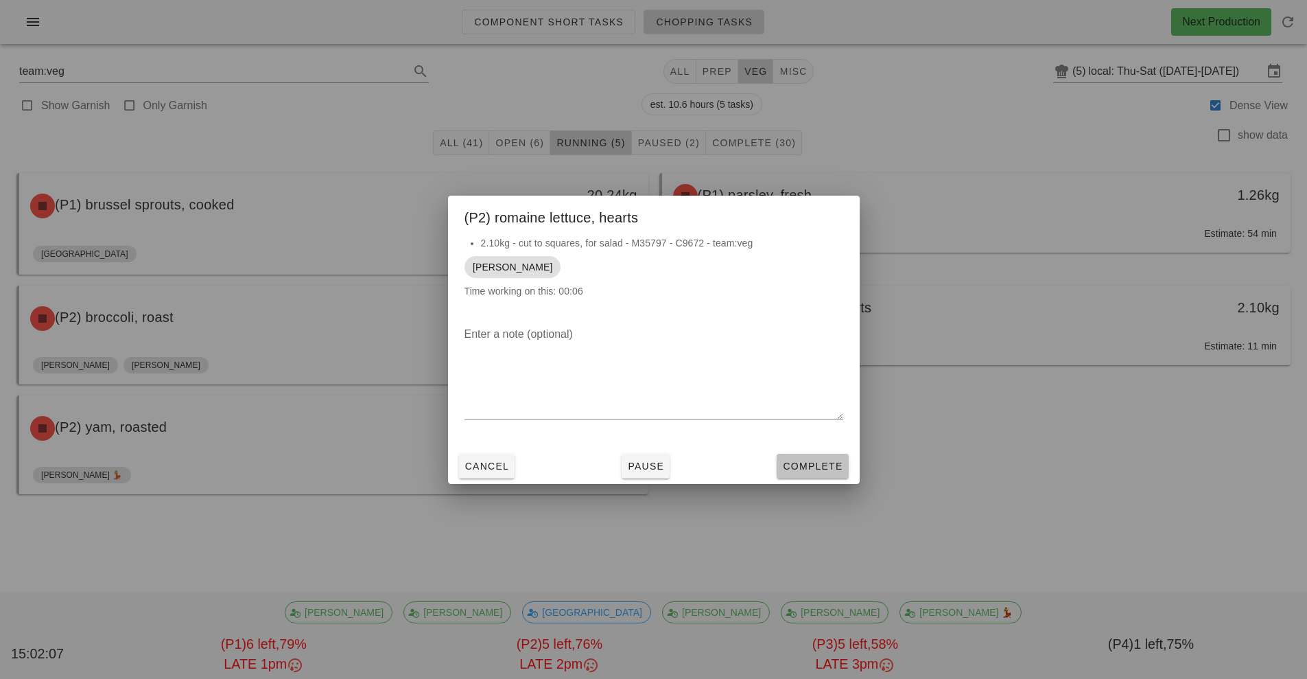
click at [831, 463] on span "Complete" at bounding box center [812, 466] width 60 height 11
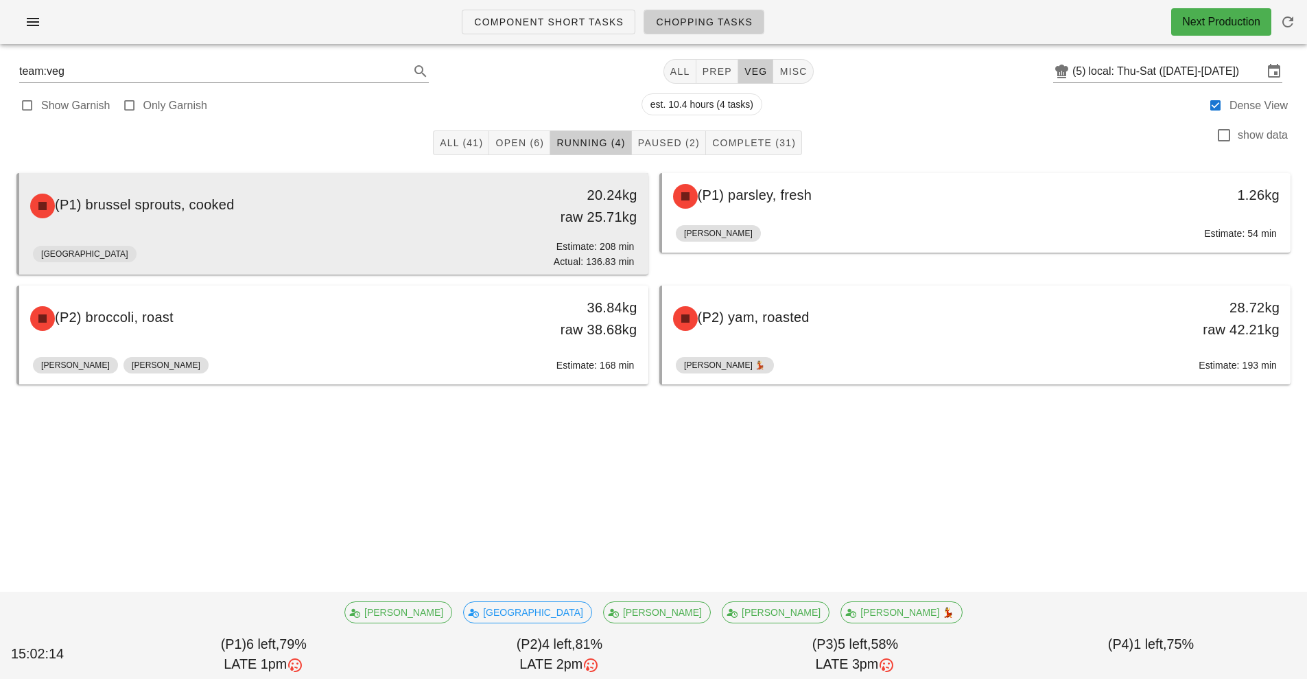
click at [358, 226] on div "(P1) brussel sprouts, cooked" at bounding box center [255, 205] width 467 height 41
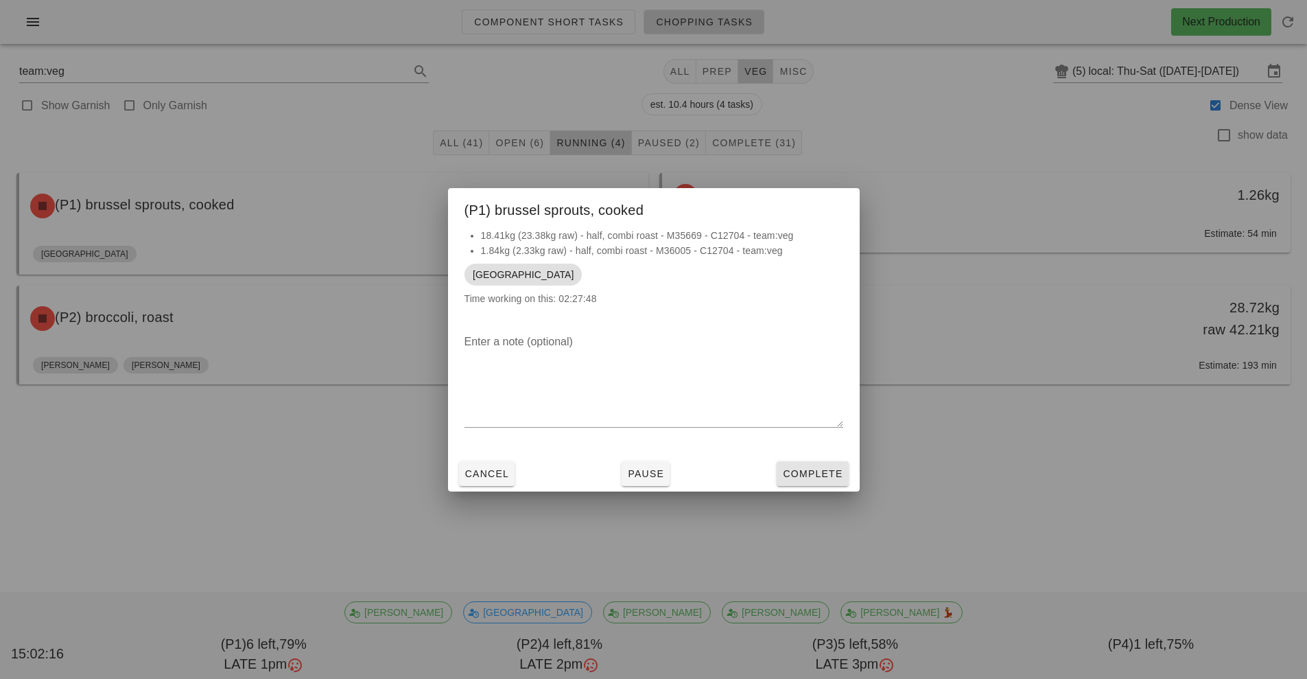
click at [827, 474] on span "Complete" at bounding box center [812, 473] width 60 height 11
